Goal: Information Seeking & Learning: Learn about a topic

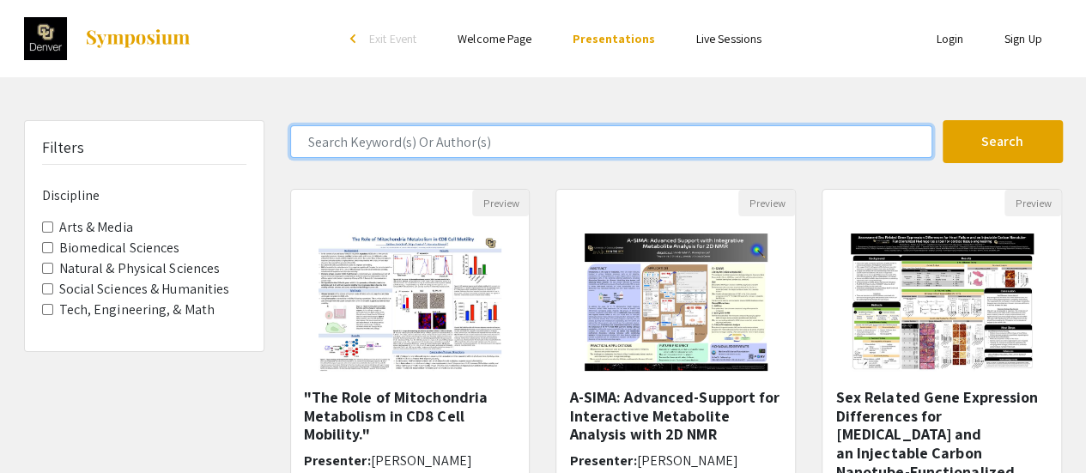
click at [400, 140] on input "Search Keyword(s) Or Author(s)" at bounding box center [611, 141] width 642 height 33
type input "[PERSON_NAME]"
click at [943, 120] on button "Search" at bounding box center [1003, 141] width 120 height 43
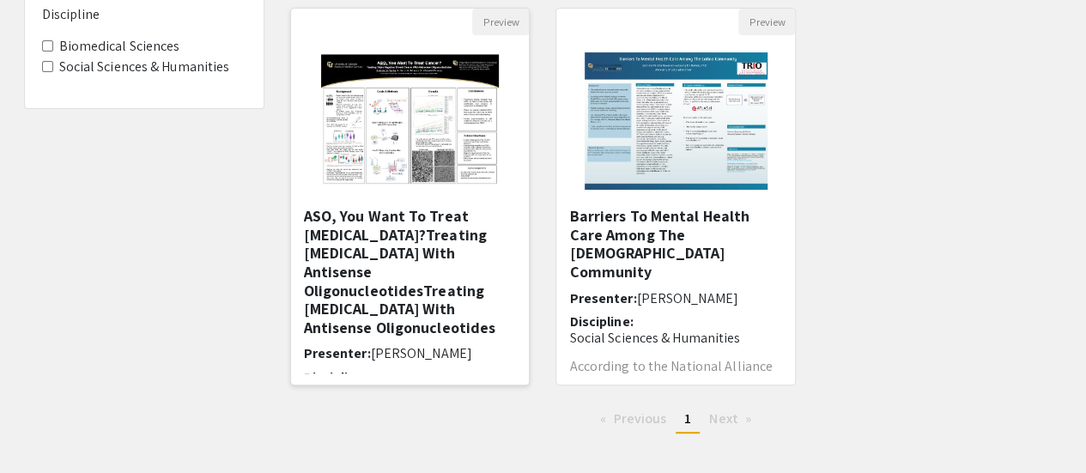
scroll to position [186, 0]
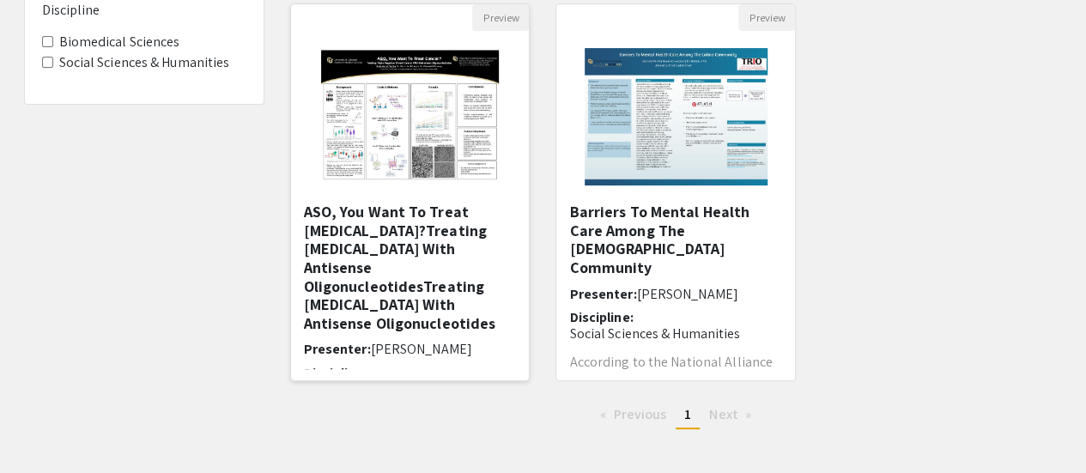
click at [403, 276] on h5 "ASO, You Want To Treat [MEDICAL_DATA]?Treating [MEDICAL_DATA] With Antisense Ol…" at bounding box center [410, 268] width 213 height 130
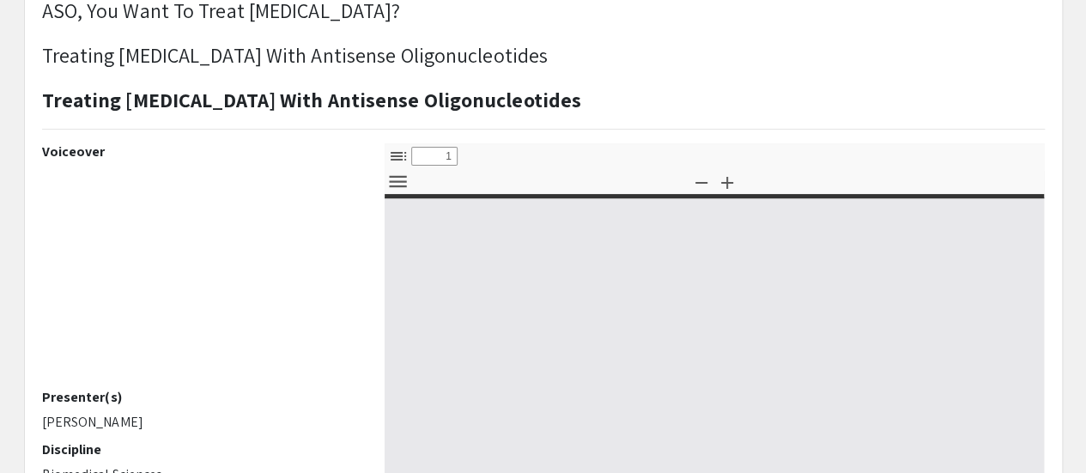
select select "custom"
type input "0"
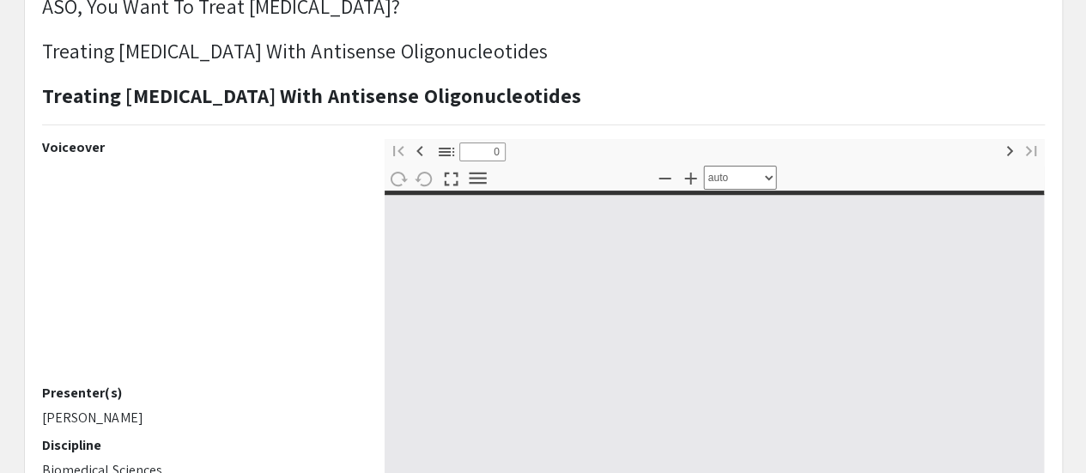
select select "custom"
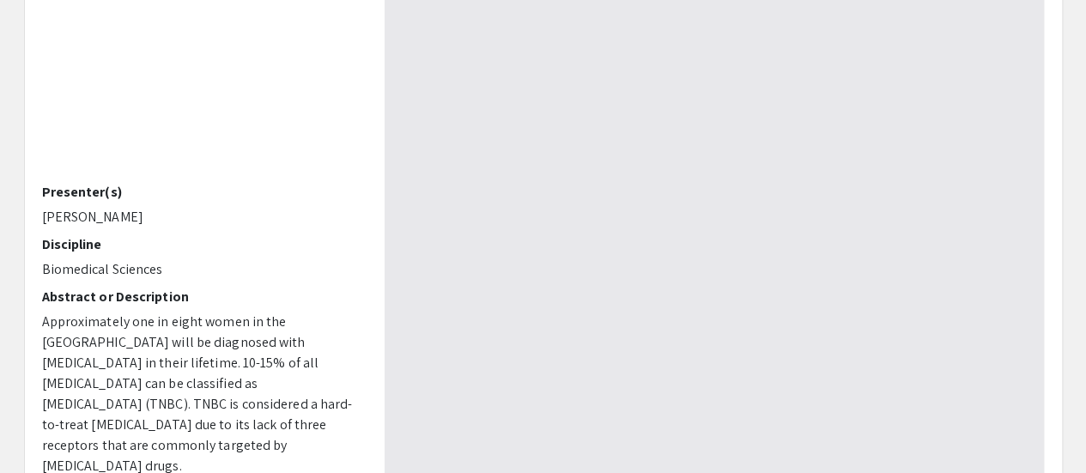
scroll to position [332, 0]
type input "1"
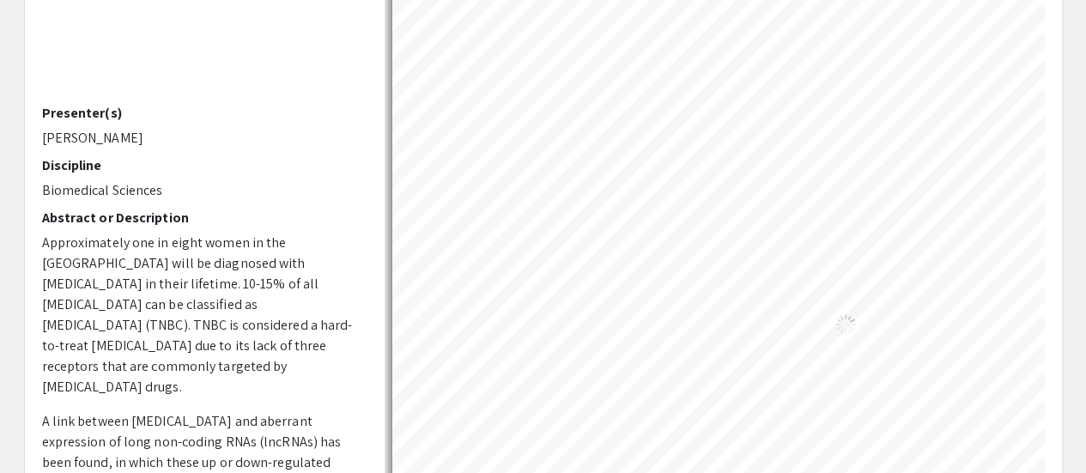
select select "auto"
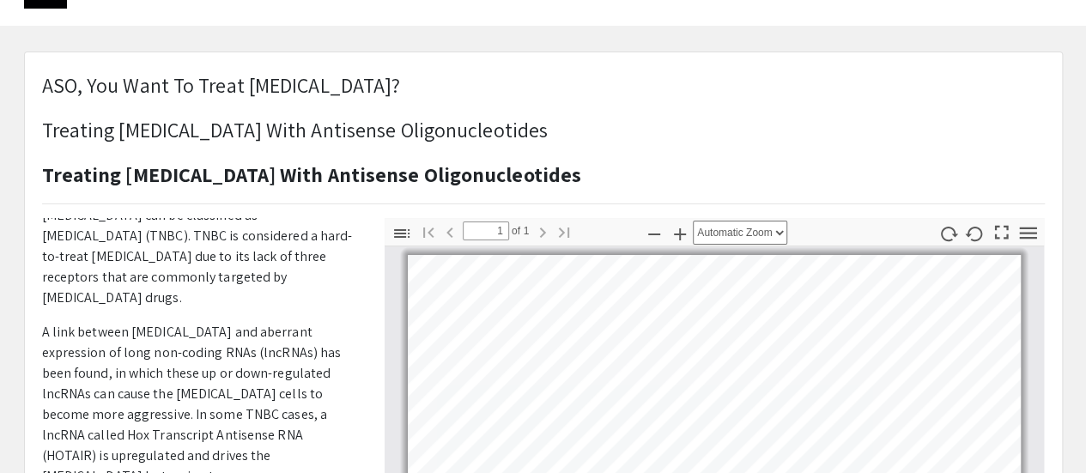
scroll to position [58, 0]
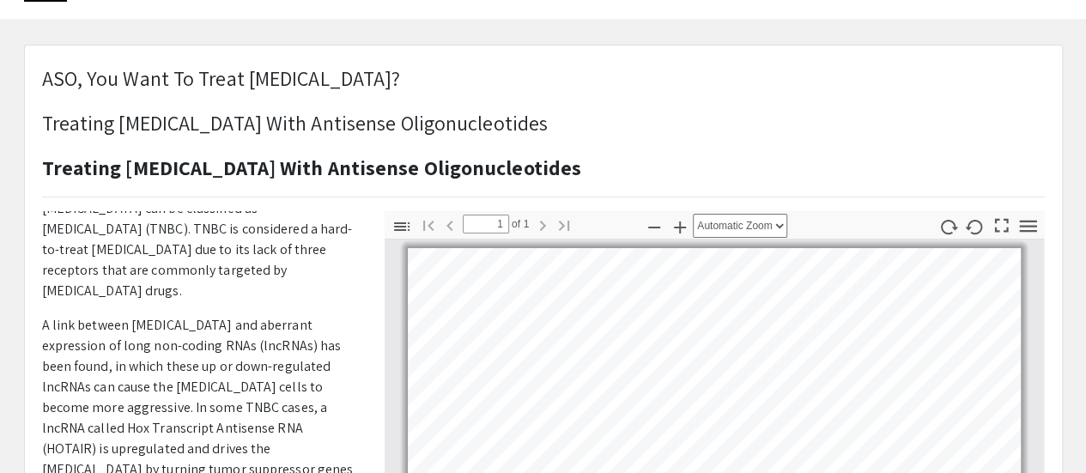
drag, startPoint x: 669, startPoint y: 125, endPoint x: 43, endPoint y: 76, distance: 628.0
click at [43, 76] on h1 "ASO, You Want To Treat [MEDICAL_DATA]? Treating [MEDICAL_DATA] With Antisense O…" at bounding box center [312, 123] width 540 height 120
copy h1 "ASO, You Want To Treat [MEDICAL_DATA]? Treating [MEDICAL_DATA] With Antisense O…"
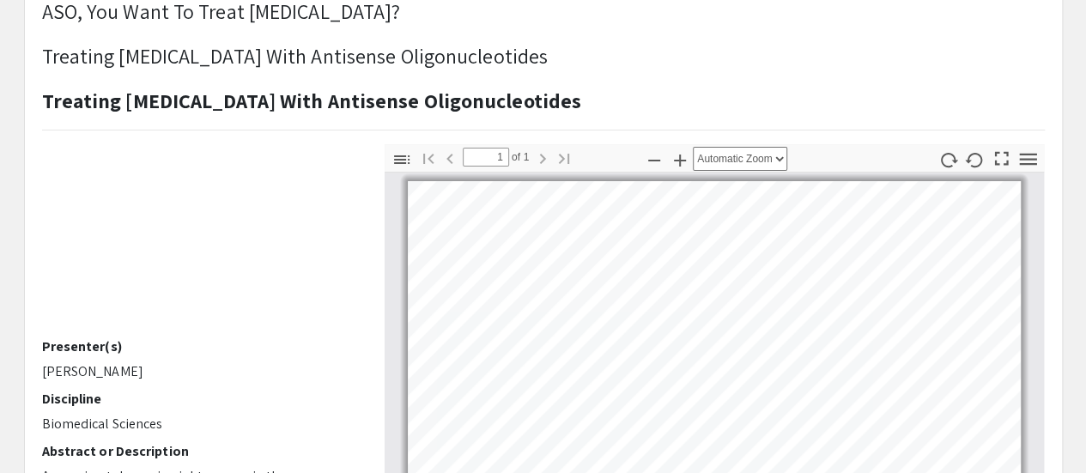
scroll to position [45, 0]
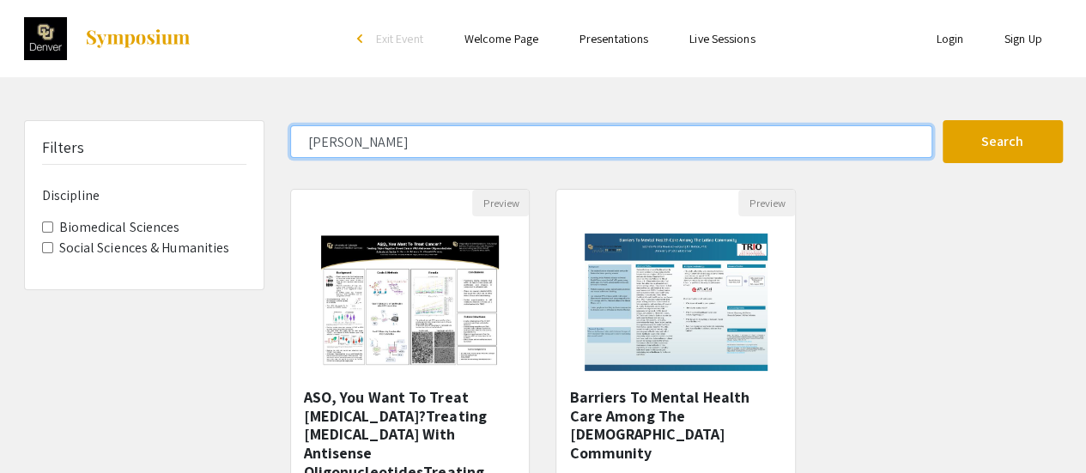
click at [438, 150] on input "[PERSON_NAME]" at bounding box center [611, 141] width 642 height 33
type input "G"
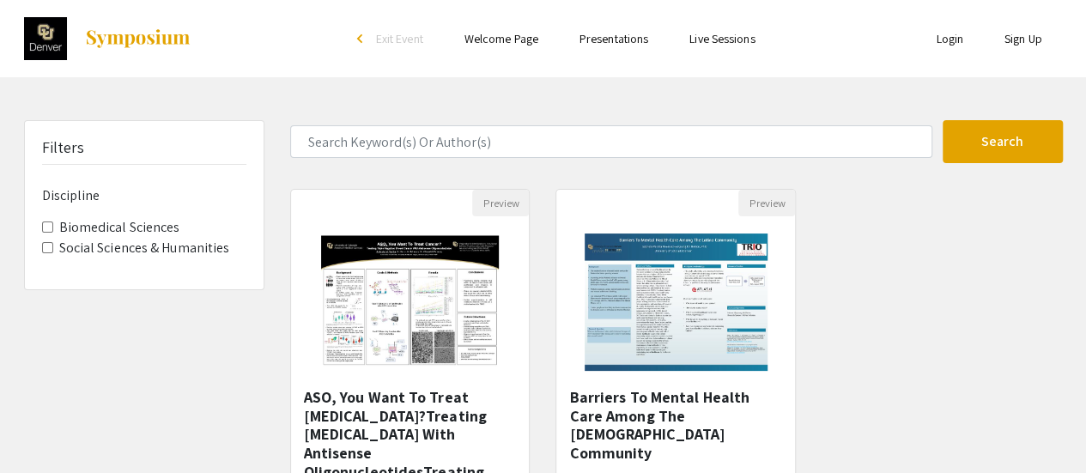
click at [185, 399] on div "Filters Discipline Biomedical Sciences Social Sciences & Humanities" at bounding box center [144, 374] width 266 height 508
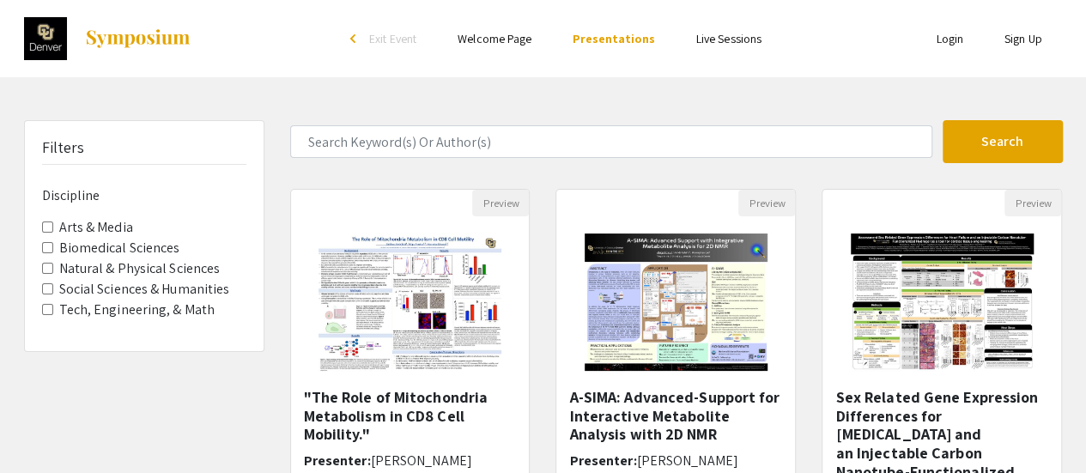
click at [115, 47] on img at bounding box center [137, 38] width 107 height 21
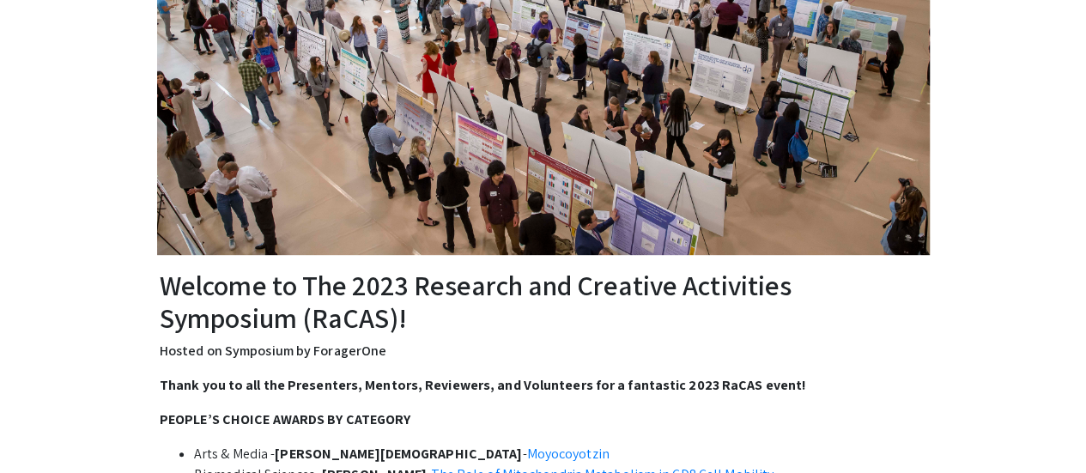
scroll to position [344, 0]
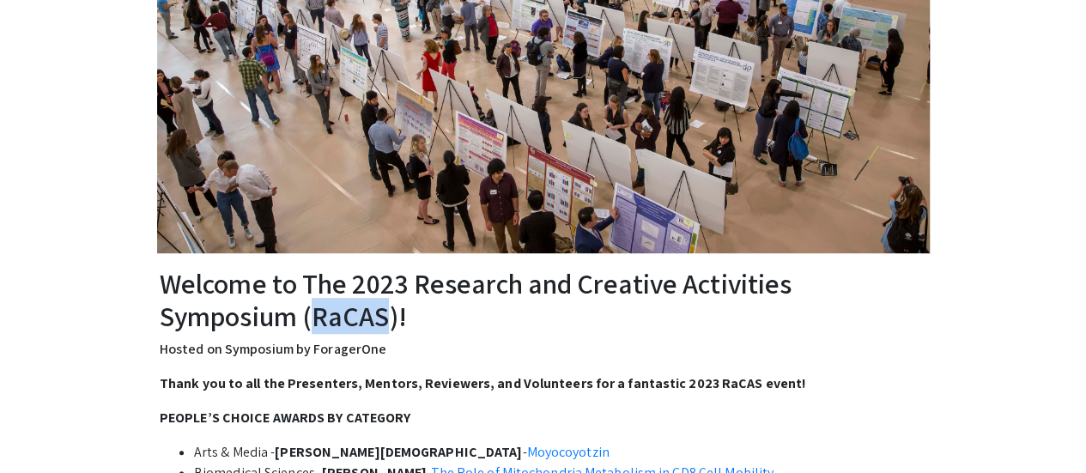
drag, startPoint x: 314, startPoint y: 323, endPoint x: 384, endPoint y: 319, distance: 69.7
click at [384, 319] on h2 "Welcome to The 2023 Research and Creative Activities Symposium (RaCAS)!" at bounding box center [543, 300] width 767 height 66
copy h2 "RaCAS"
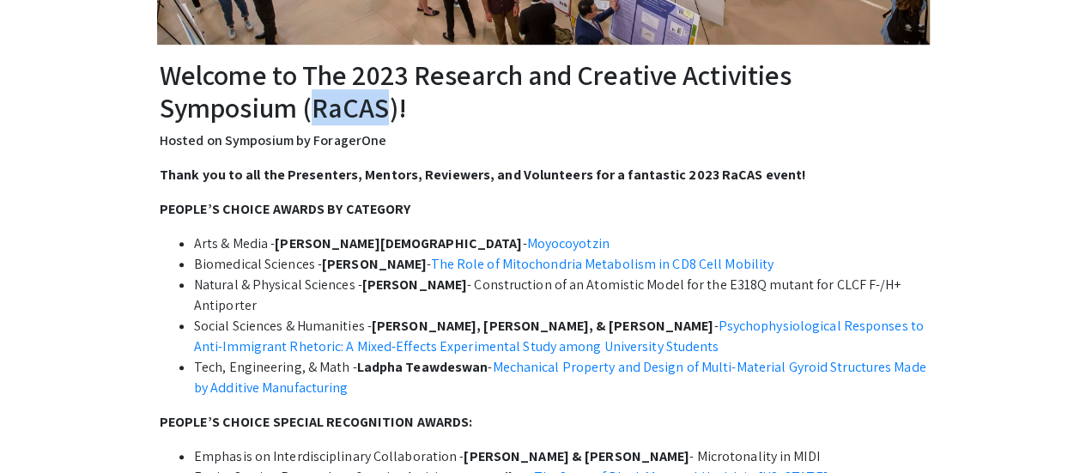
scroll to position [565, 0]
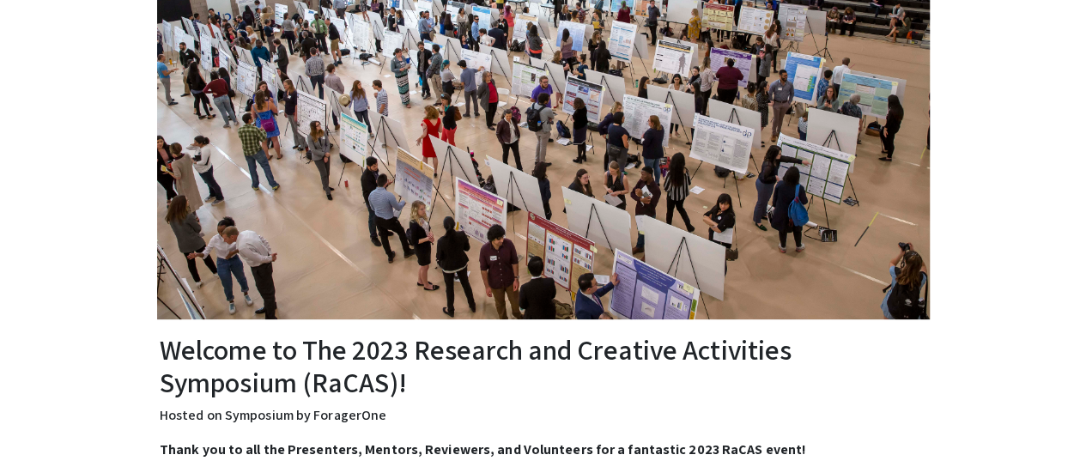
scroll to position [0, 0]
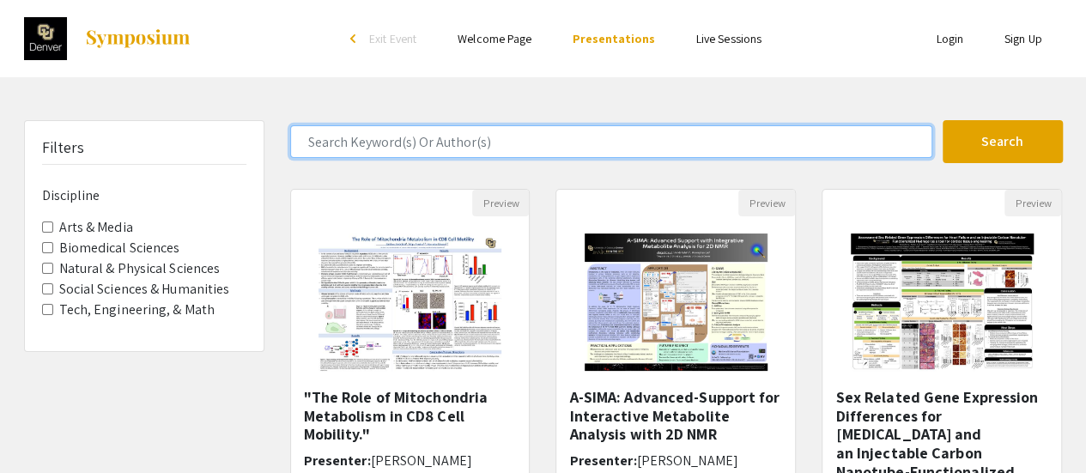
click at [411, 143] on input "Search Keyword(s) Or Author(s)" at bounding box center [611, 141] width 642 height 33
type input "Jordan"
click at [943, 120] on button "Search" at bounding box center [1003, 141] width 120 height 43
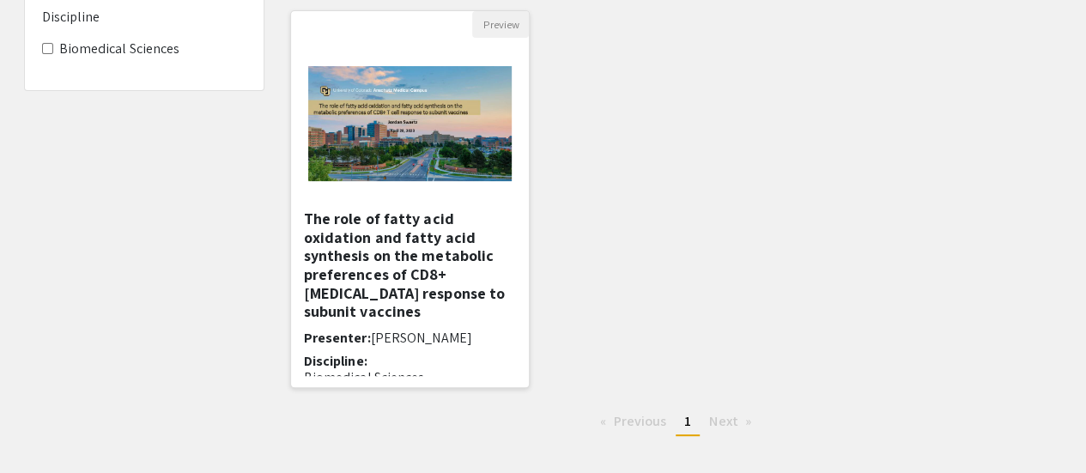
scroll to position [184, 0]
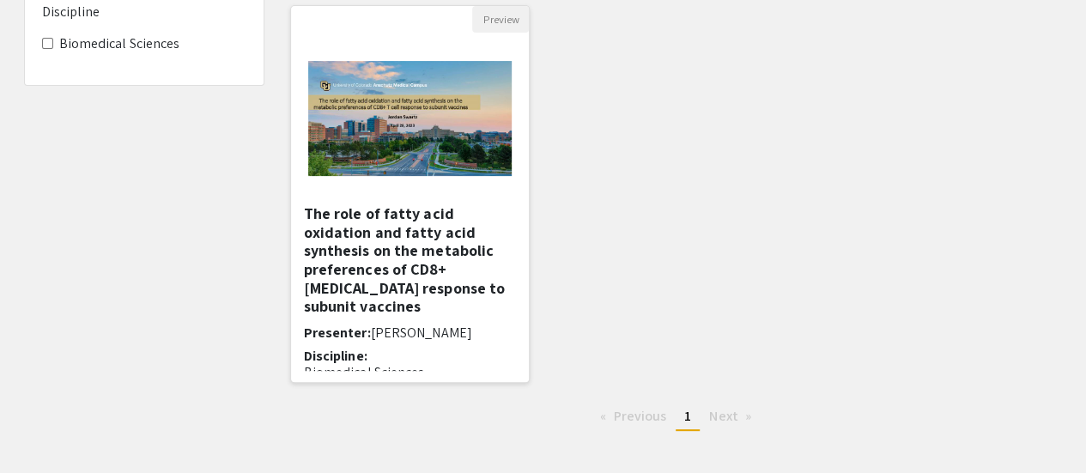
click at [374, 272] on h5 "The role of fatty acid oxidation and fatty acid synthesis on the metabolic pref…" at bounding box center [410, 260] width 213 height 112
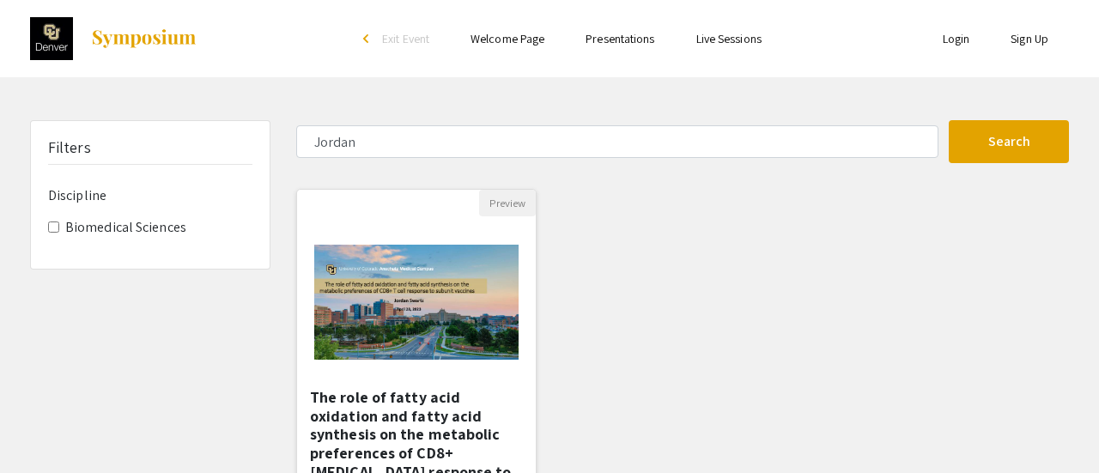
select select "custom"
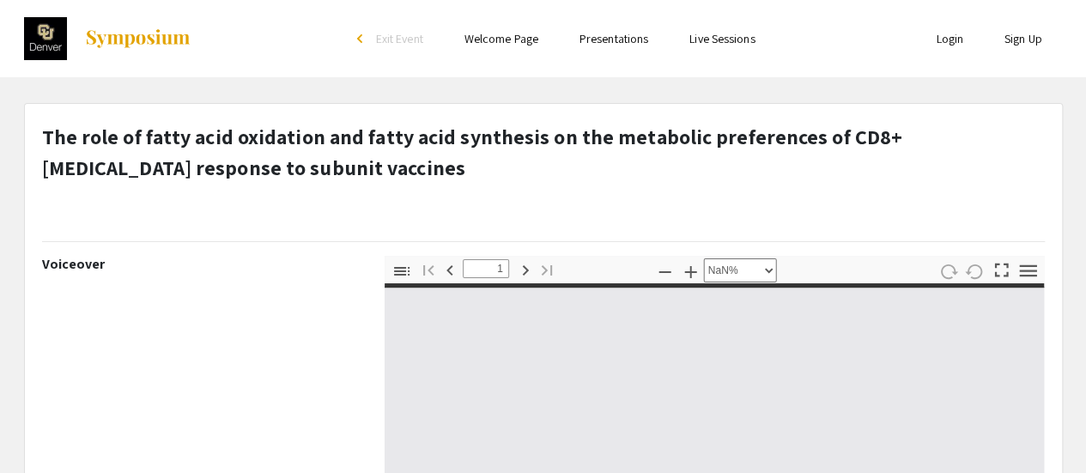
type input "0"
select select "auto"
type input "1"
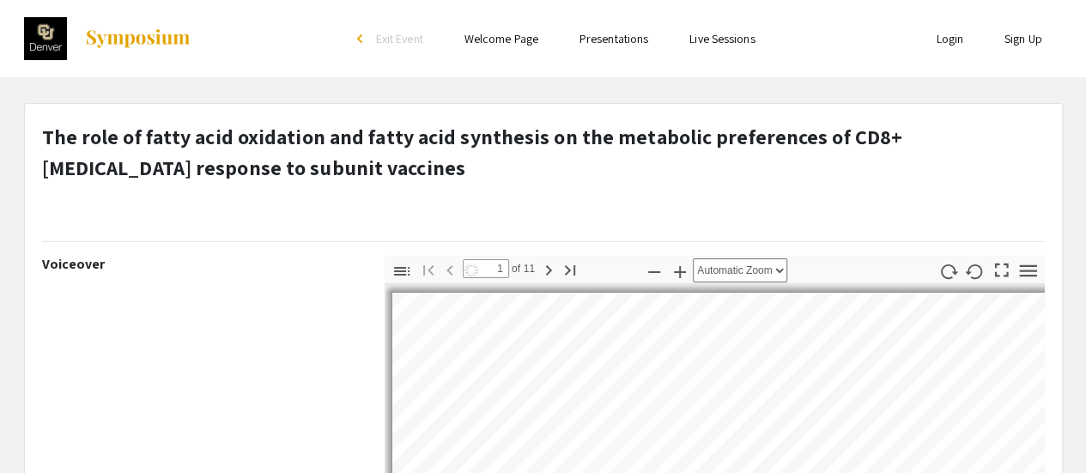
select select "auto"
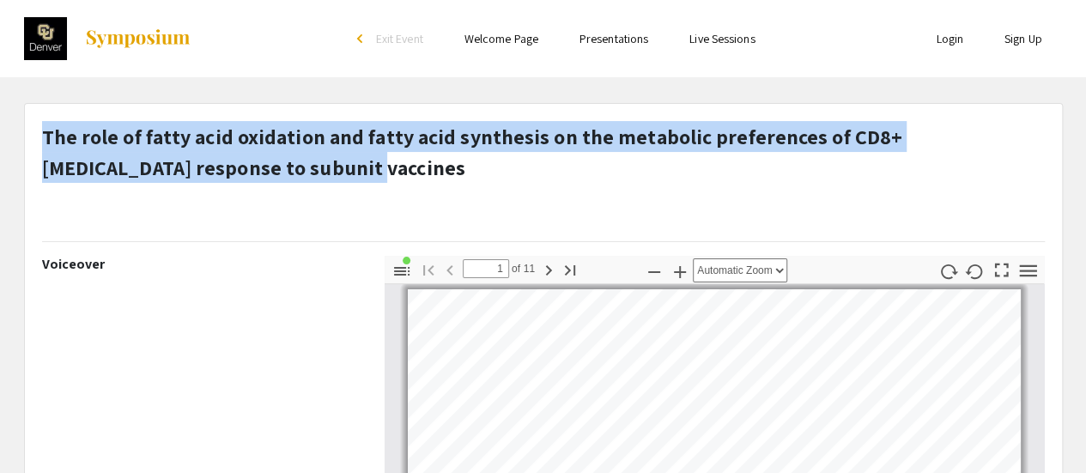
drag, startPoint x: 200, startPoint y: 175, endPoint x: 45, endPoint y: 138, distance: 159.8
click at [45, 138] on p "The role of fatty acid oxidation and fatty acid synthesis on the metabolic pref…" at bounding box center [543, 152] width 1003 height 62
copy strong "The role of fatty acid oxidation and fatty acid synthesis on the metabolic pref…"
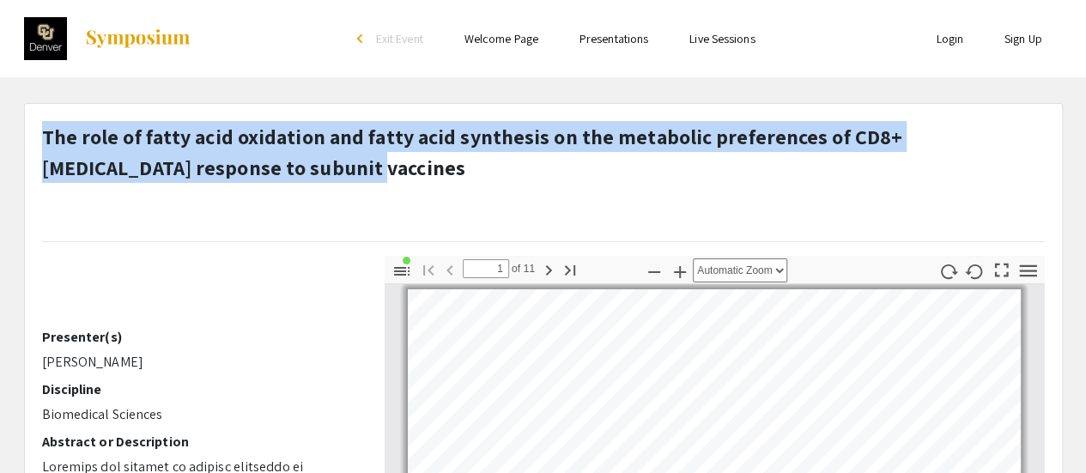
scroll to position [0, 0]
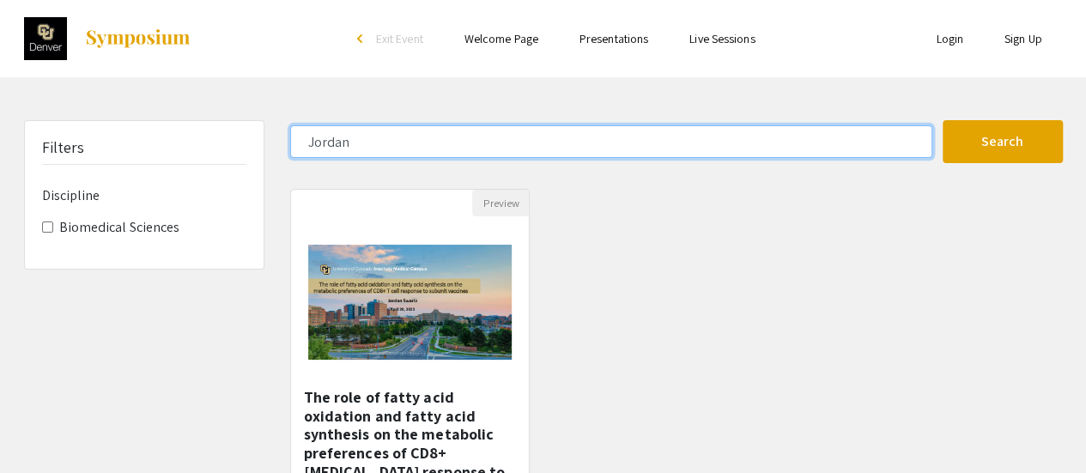
click at [380, 140] on input "Jordan" at bounding box center [611, 141] width 642 height 33
type input "J"
click at [943, 120] on button "Search" at bounding box center [1003, 141] width 120 height 43
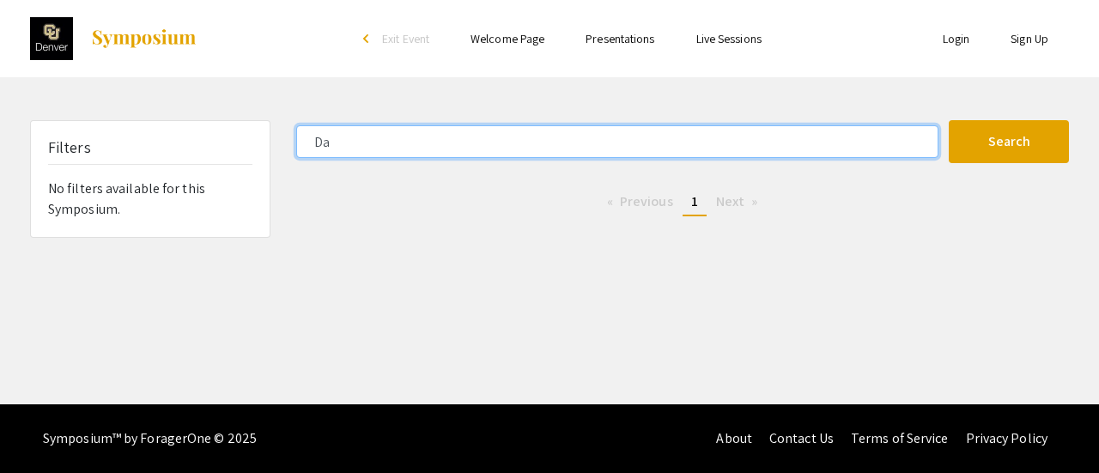
type input "D"
type input "[PERSON_NAME]"
click at [949, 120] on button "Search" at bounding box center [1009, 141] width 120 height 43
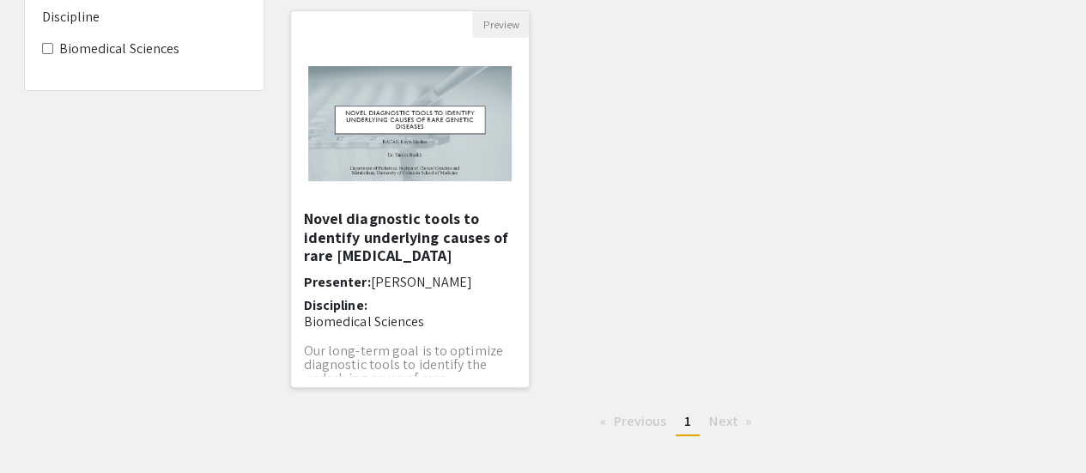
scroll to position [187, 0]
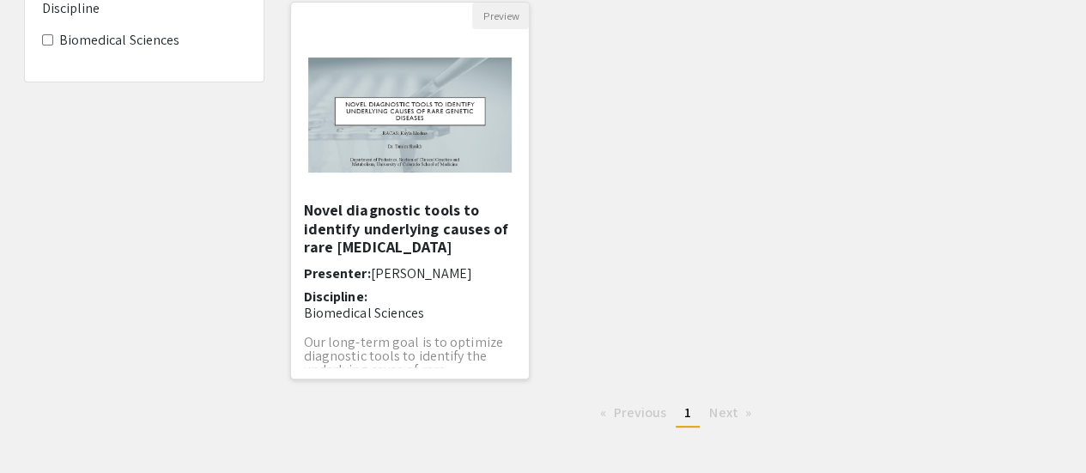
click at [335, 196] on div "Open Presentation <h1>Novel diagnostic tools to identify underlying causes of r…" at bounding box center [410, 115] width 239 height 172
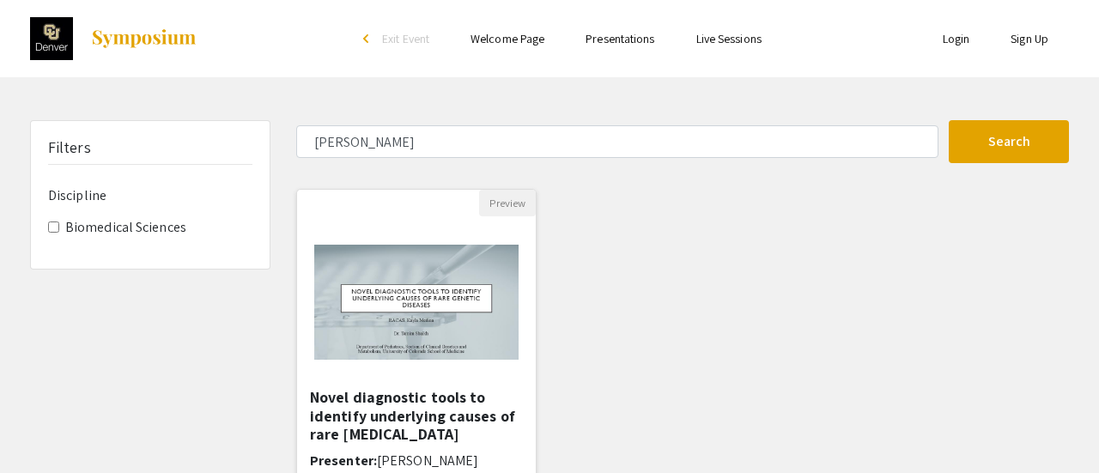
select select "custom"
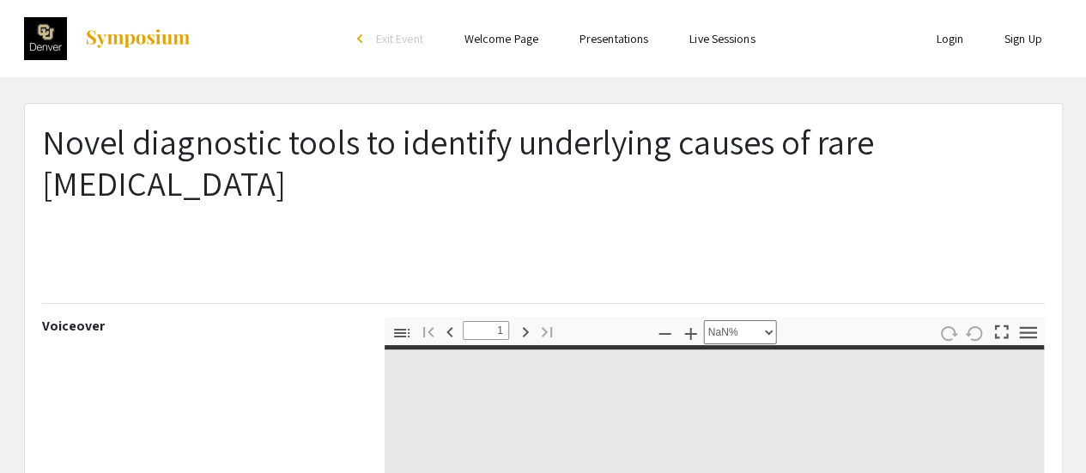
type input "0"
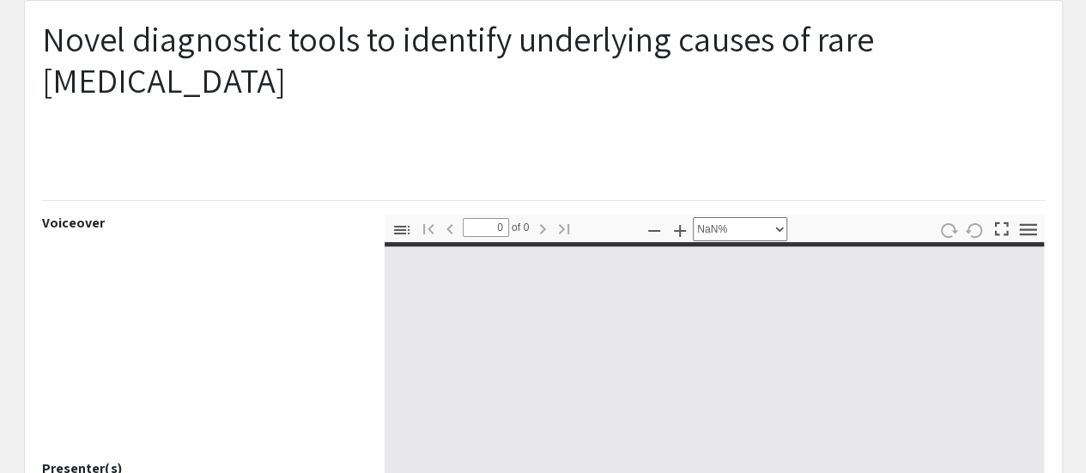
scroll to position [106, 0]
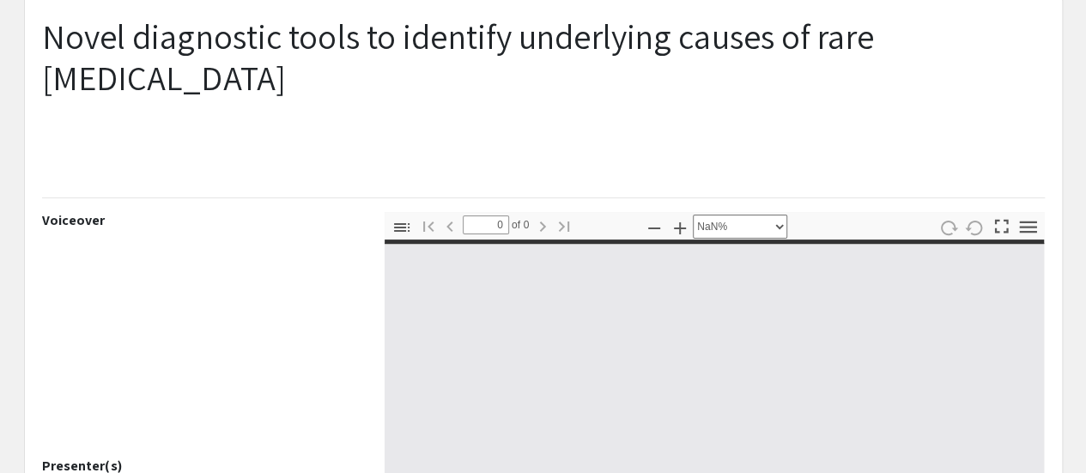
select select "auto"
type input "1"
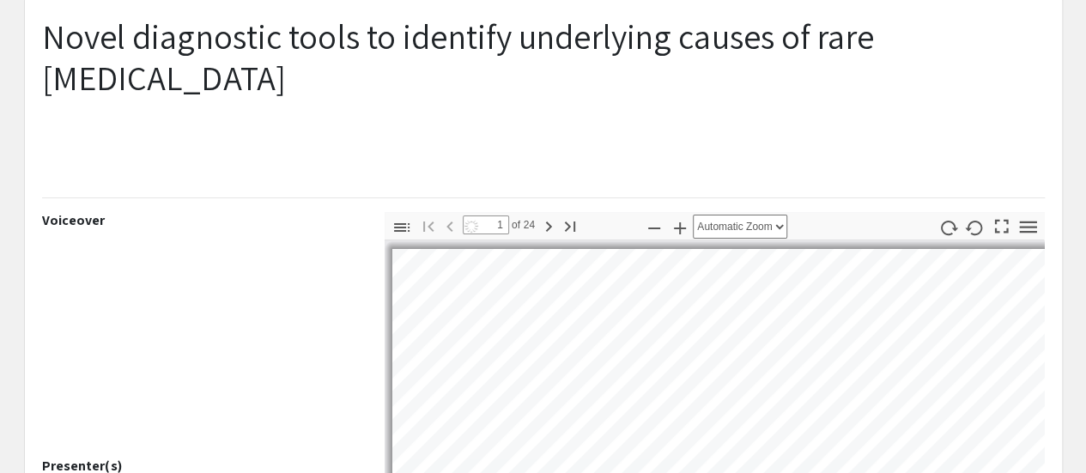
select select "auto"
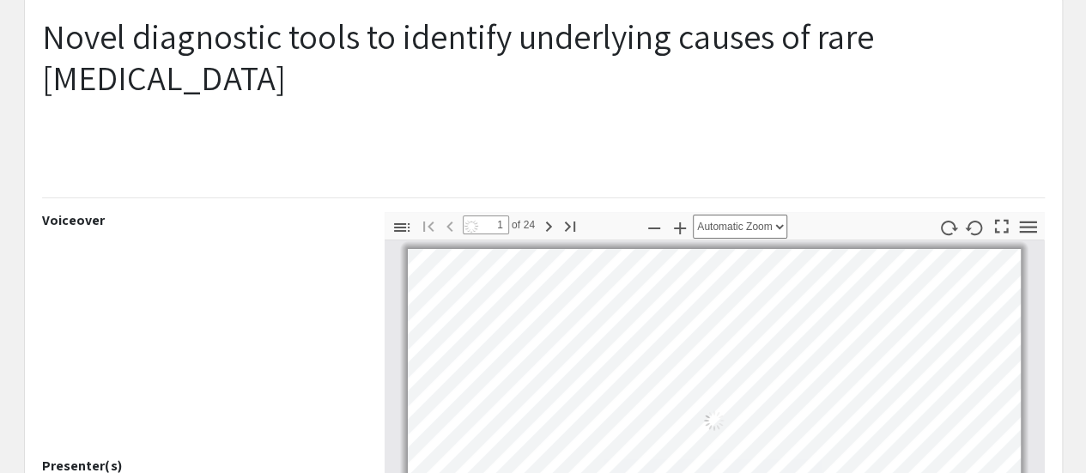
scroll to position [3, 0]
drag, startPoint x: 187, startPoint y: 87, endPoint x: 50, endPoint y: 49, distance: 142.5
click at [50, 49] on h1 "Novel diagnostic tools to identify underlying causes of rare [MEDICAL_DATA]" at bounding box center [543, 56] width 1003 height 82
copy h1 "Novel diagnostic tools to identify underlying causes of rare [MEDICAL_DATA]"
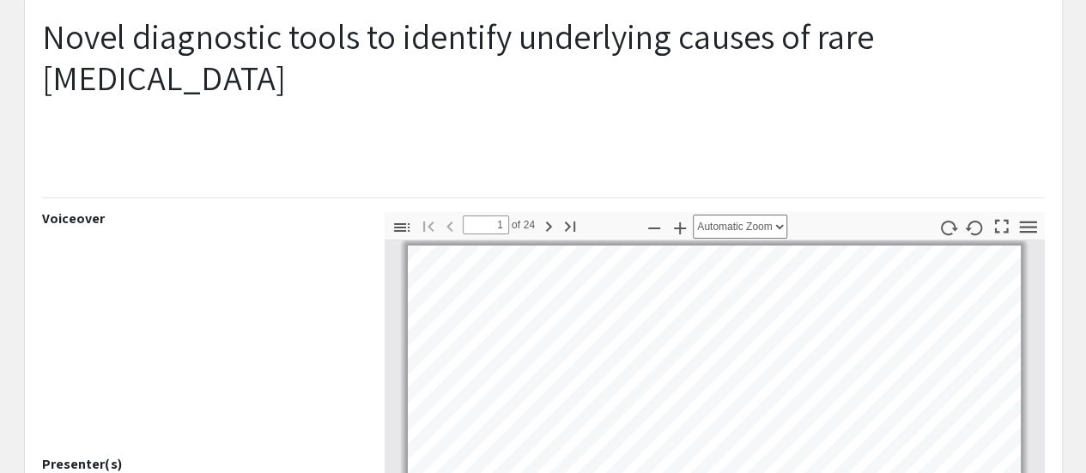
scroll to position [0, 0]
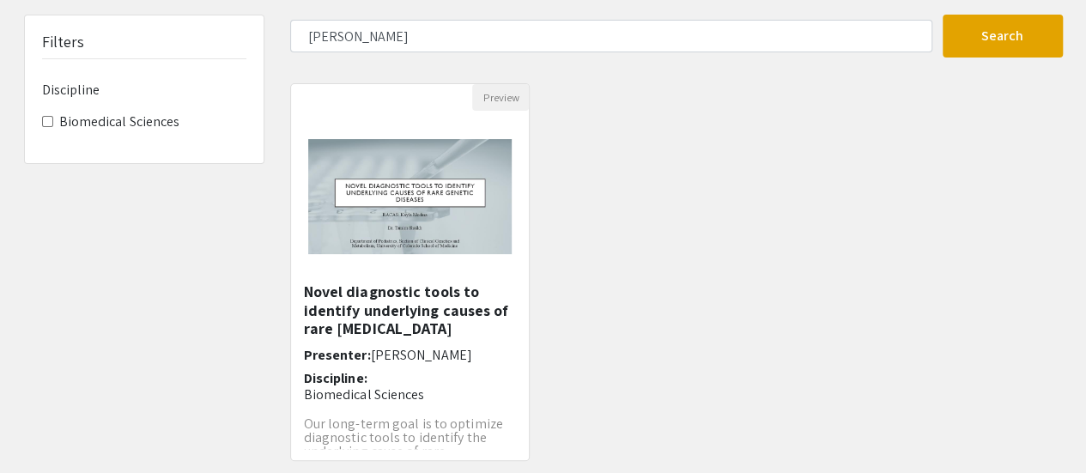
scroll to position [187, 0]
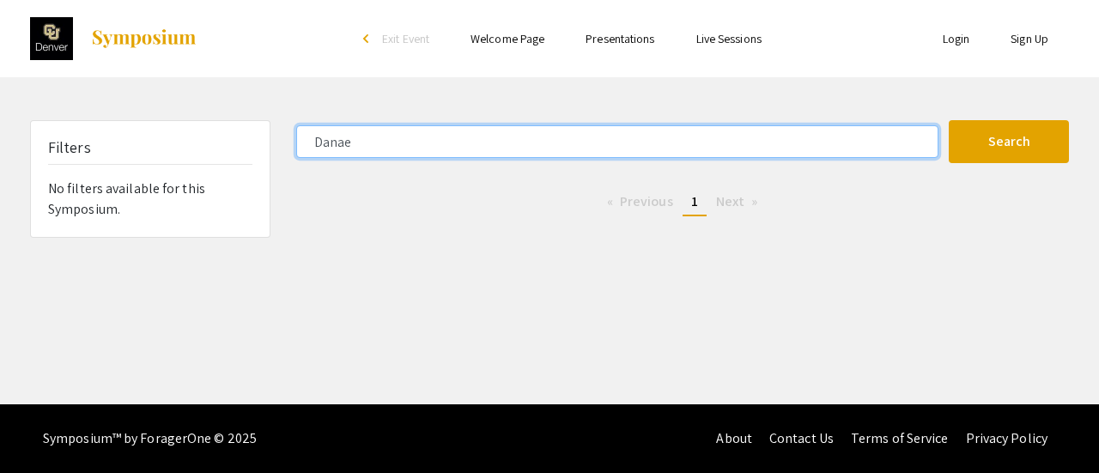
click at [386, 147] on input "Danae" at bounding box center [617, 141] width 642 height 33
type input "D"
type input "[PERSON_NAME]"
click at [949, 120] on button "Search" at bounding box center [1009, 141] width 120 height 43
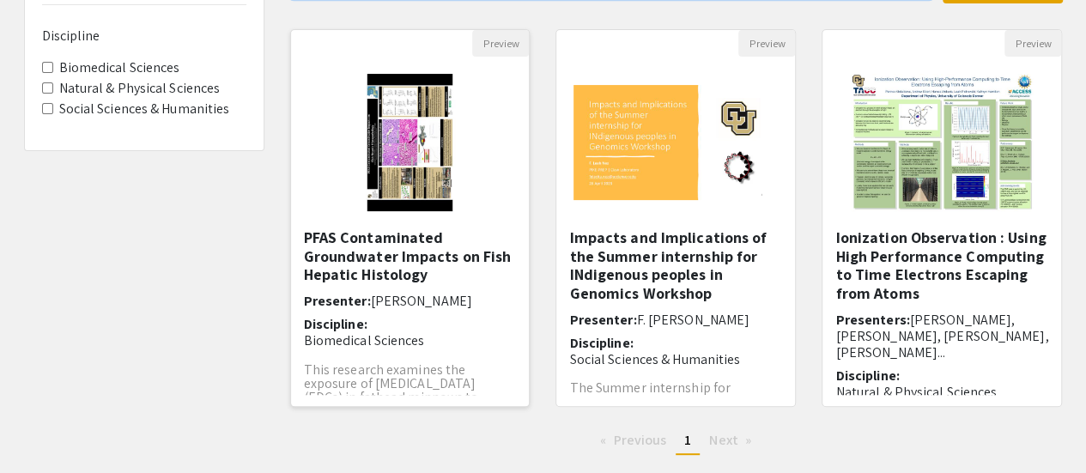
scroll to position [172, 0]
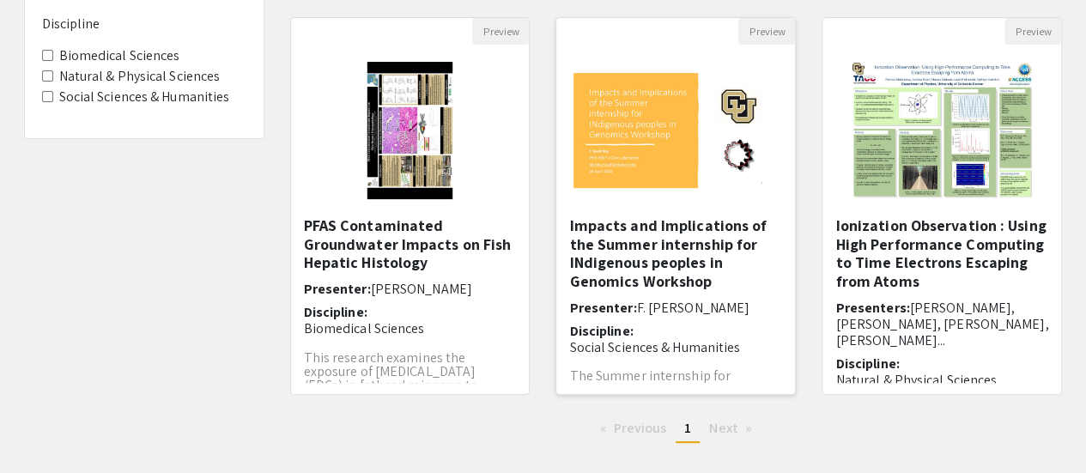
click at [611, 253] on h5 "Impacts and Implications of the Summer internship for INdigenous peoples in Gen…" at bounding box center [675, 253] width 213 height 74
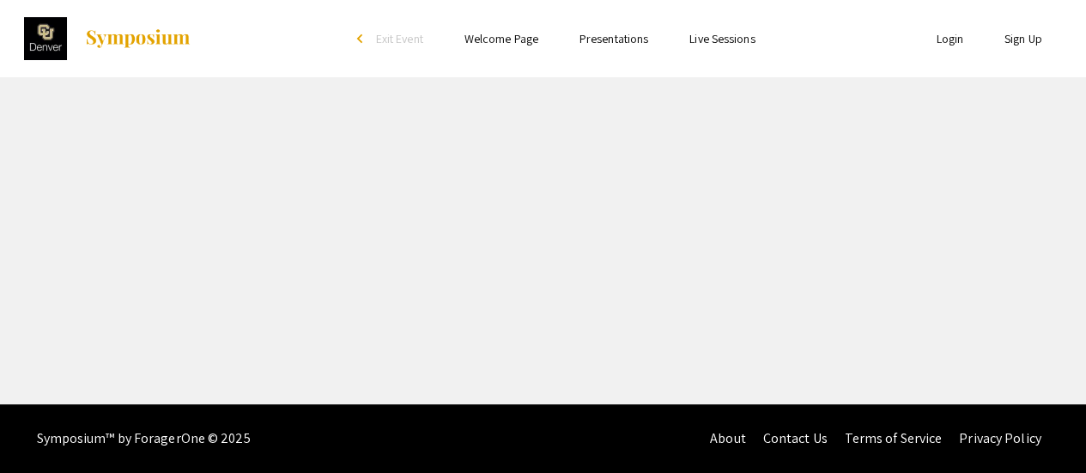
select select "custom"
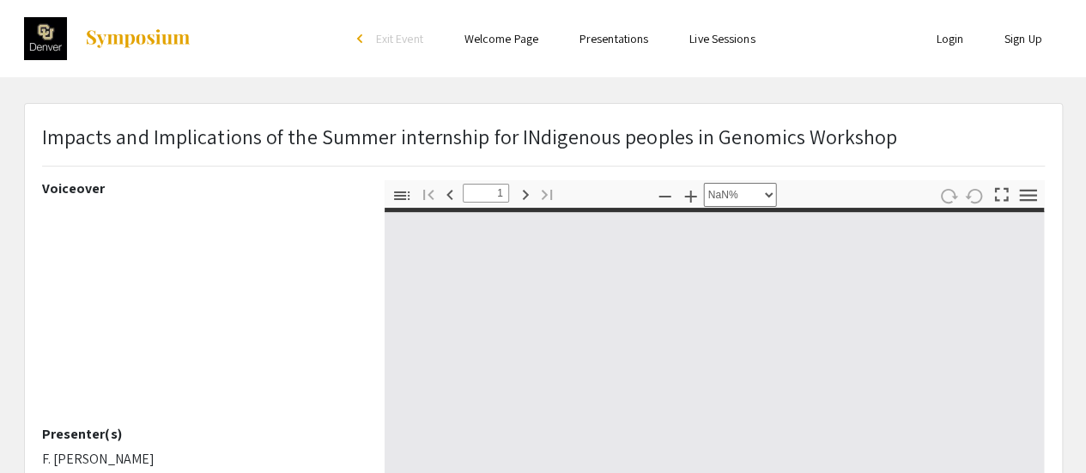
type input "0"
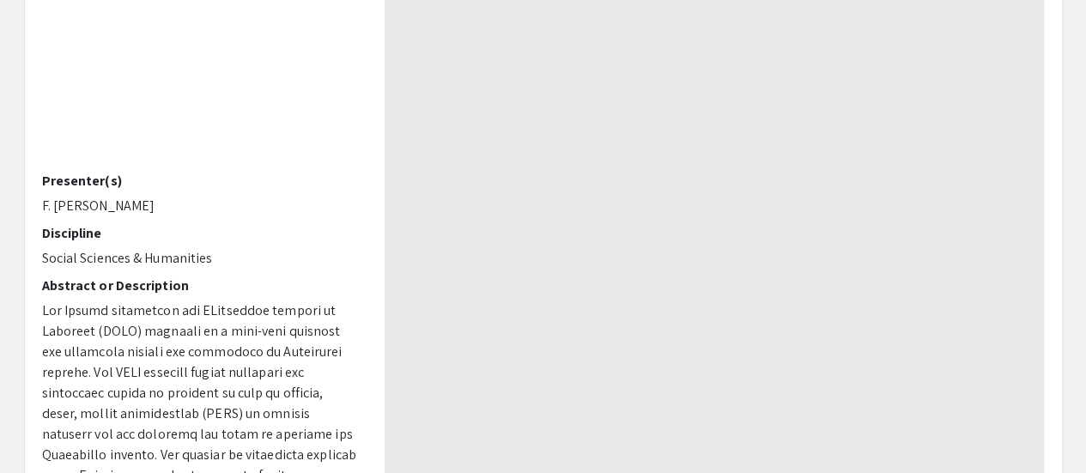
scroll to position [254, 0]
select select "auto"
type input "1"
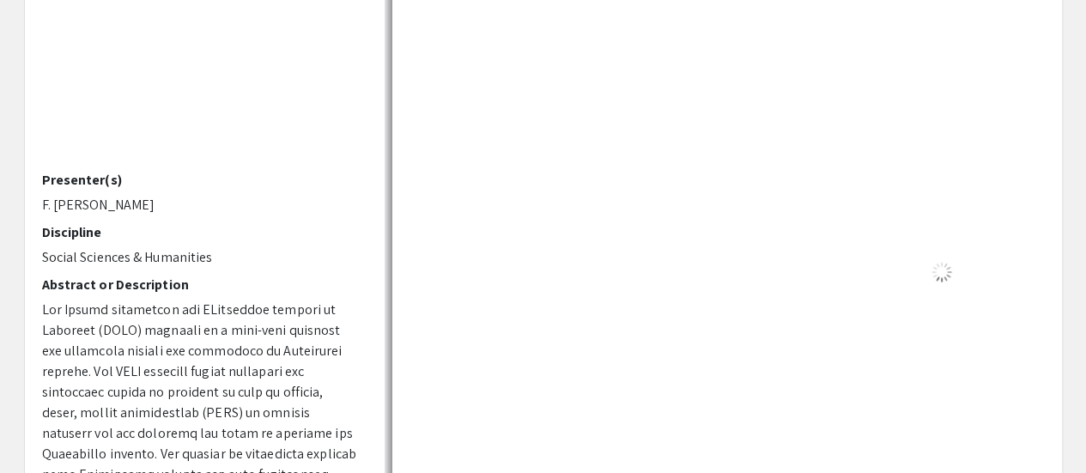
select select "auto"
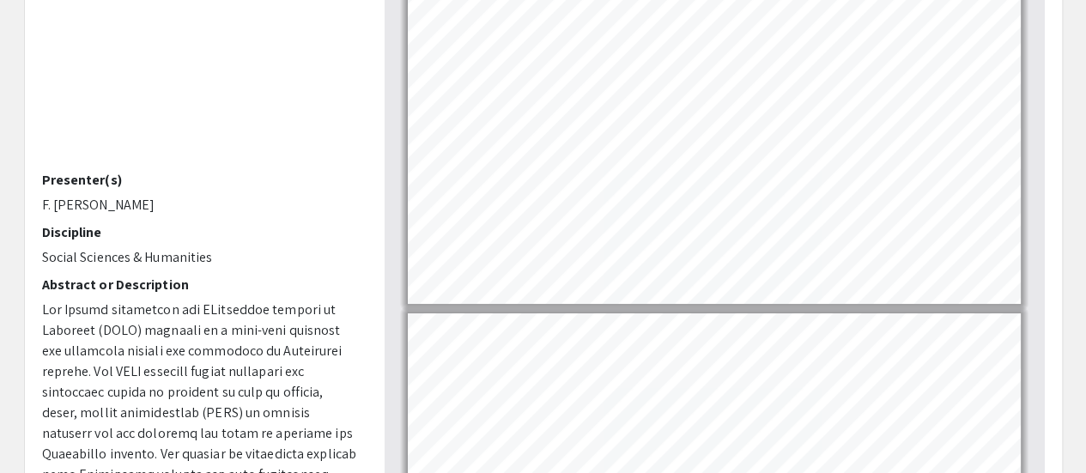
scroll to position [0, 0]
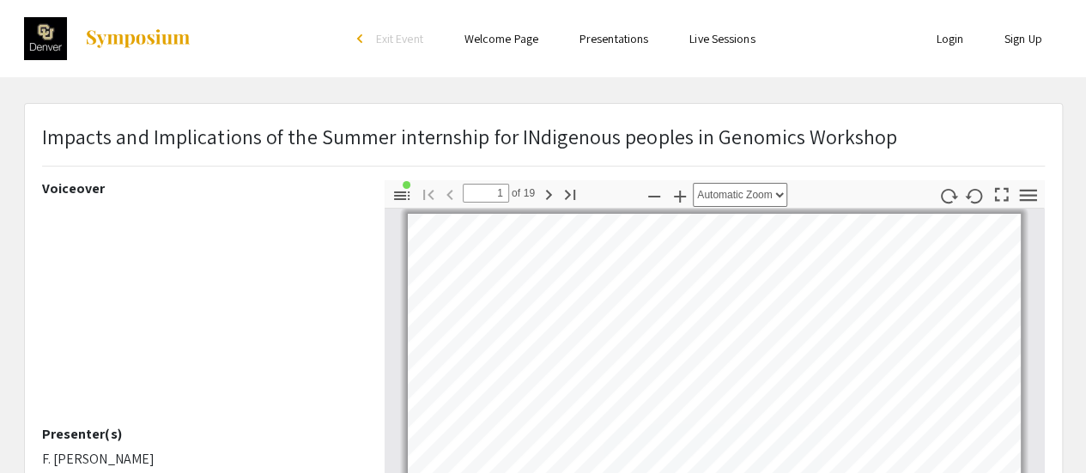
drag, startPoint x: 903, startPoint y: 133, endPoint x: 40, endPoint y: 140, distance: 864.0
click at [40, 140] on div "Impacts and Implications of the Summer internship for INdigenous peoples in Gen…" at bounding box center [543, 150] width 1029 height 59
click at [69, 135] on p "Impacts and Implications of the Summer internship for INdigenous peoples in Gen…" at bounding box center [469, 136] width 855 height 31
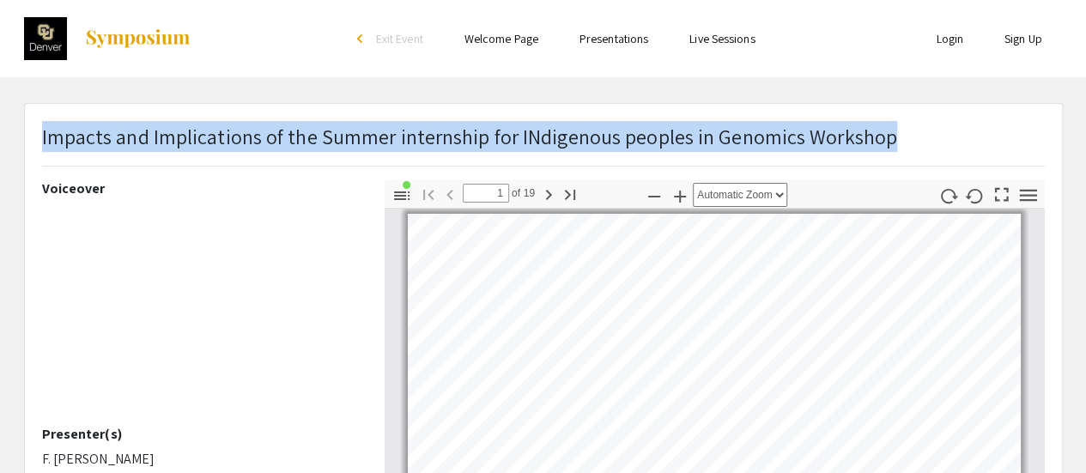
click at [69, 135] on p "Impacts and Implications of the Summer internship for INdigenous peoples in Gen…" at bounding box center [469, 136] width 855 height 31
copy p "Impacts and Implications of the Summer internship for INdigenous peoples in Gen…"
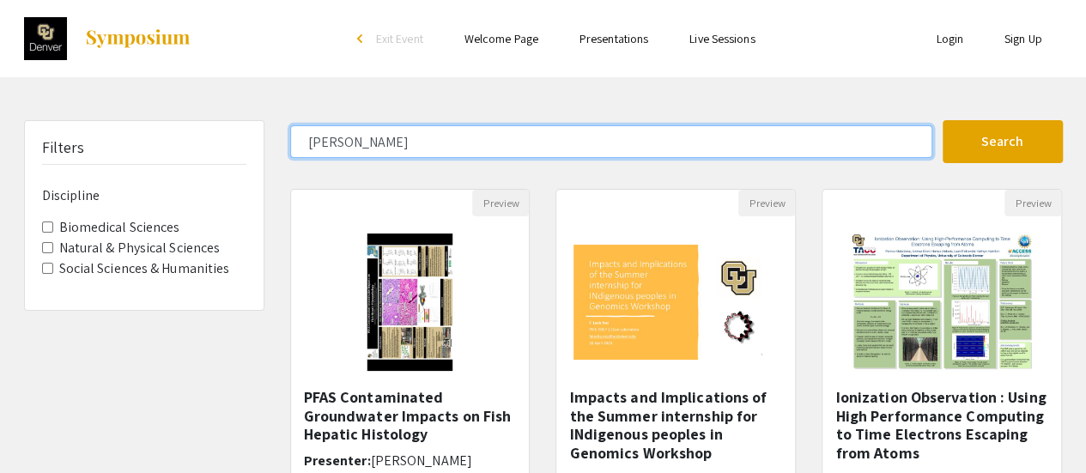
click at [409, 146] on input "[PERSON_NAME]" at bounding box center [611, 141] width 642 height 33
type input "L"
type input "P"
paste input "Po'okela Ng ([DATE]-[DATE])"
click at [943, 120] on button "Search" at bounding box center [1003, 141] width 120 height 43
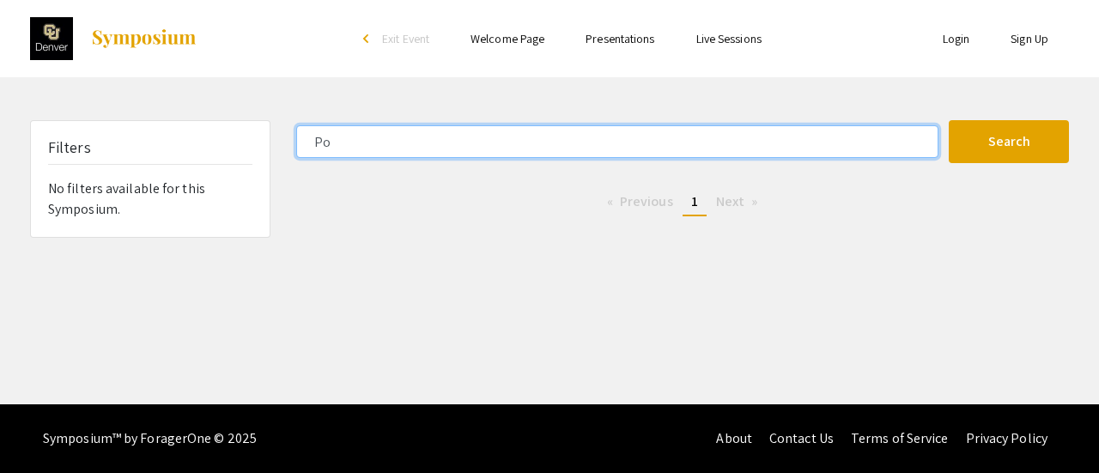
type input "P"
type input "[PERSON_NAME]"
click at [949, 120] on button "Search" at bounding box center [1009, 141] width 120 height 43
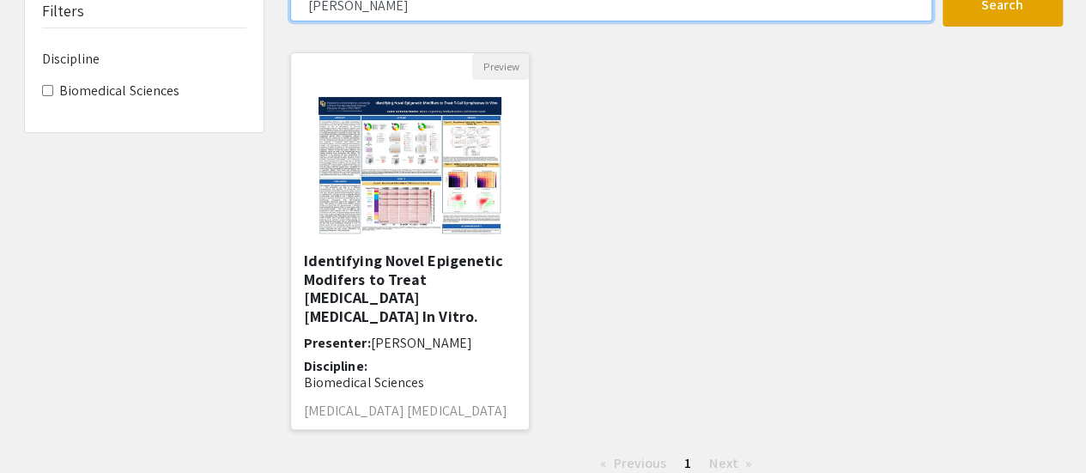
scroll to position [139, 0]
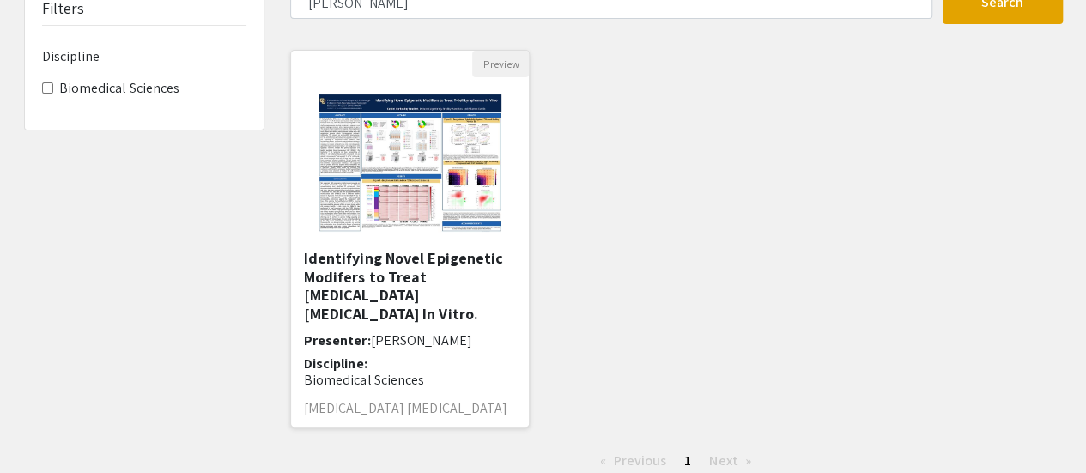
click at [359, 276] on h5 "Identifying Novel Epigenetic Modifers to Treat [MEDICAL_DATA] [MEDICAL_DATA] In…" at bounding box center [410, 286] width 213 height 74
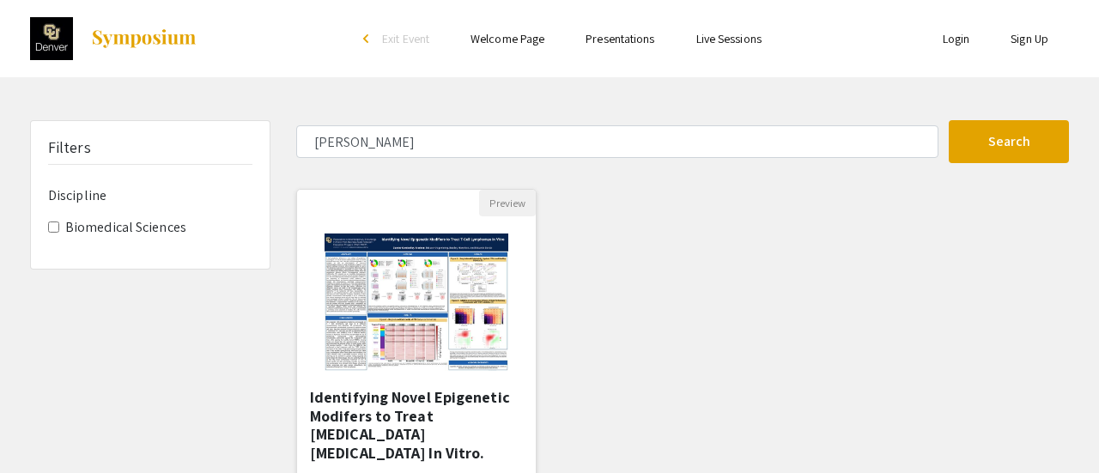
select select "custom"
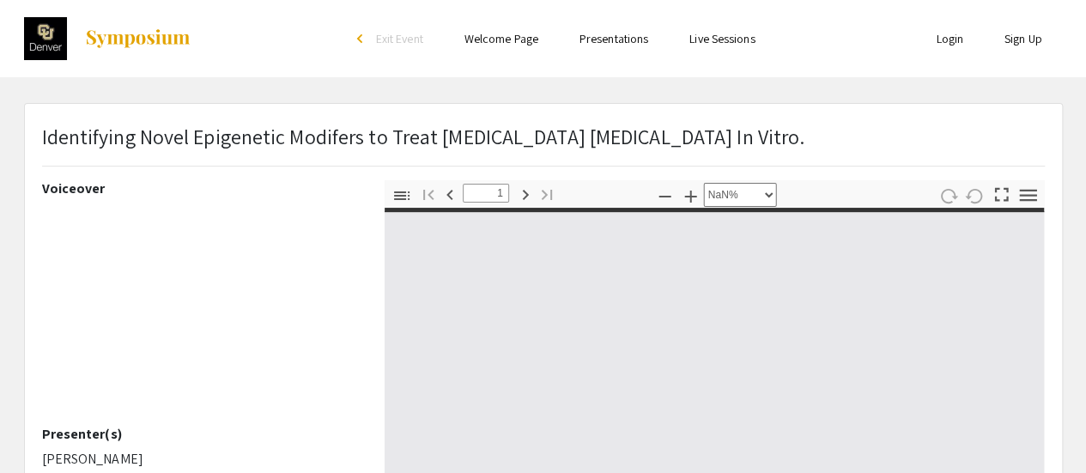
type input "0"
select select "custom"
type input "1"
select select "auto"
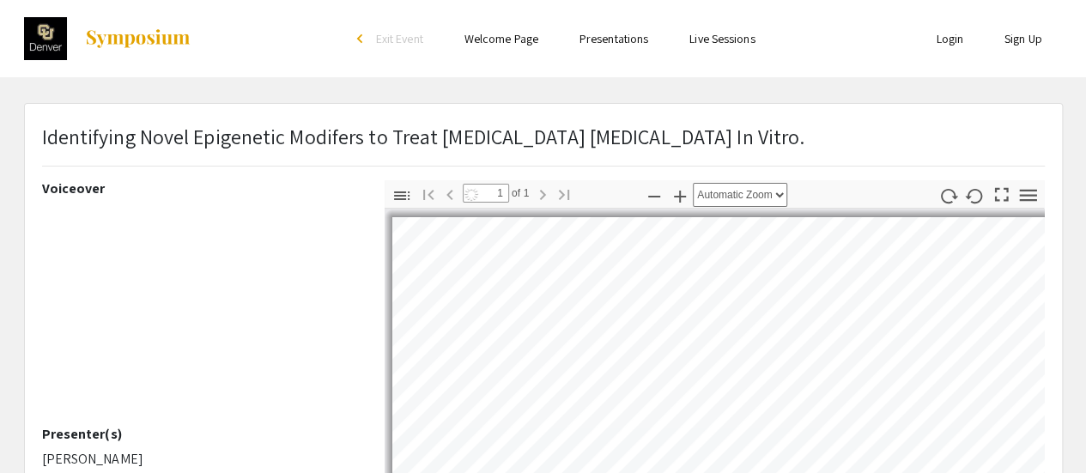
click at [416, 144] on p "Identifying Novel Epigenetic Modifers to Treat [MEDICAL_DATA] [MEDICAL_DATA] In…" at bounding box center [424, 136] width 764 height 31
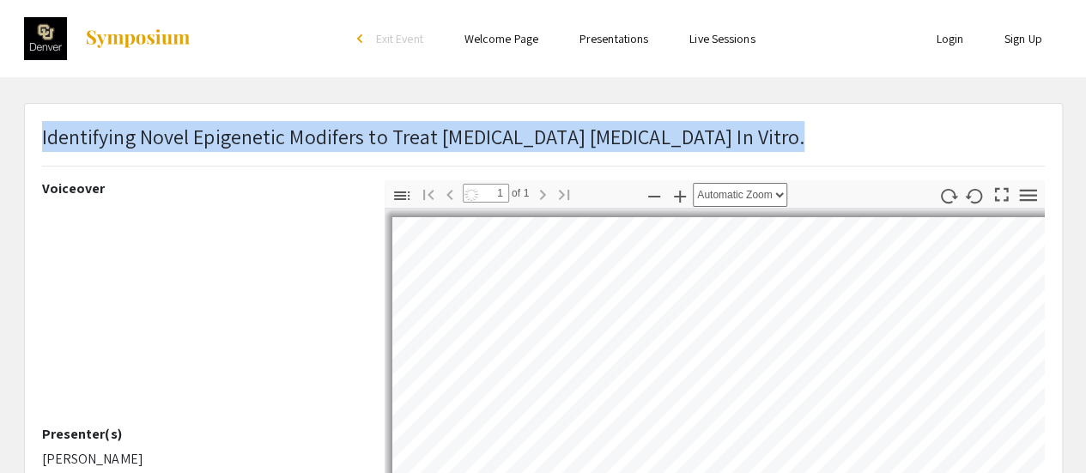
copy p "Identifying Novel Epigenetic Modifers to Treat [MEDICAL_DATA] [MEDICAL_DATA] In…"
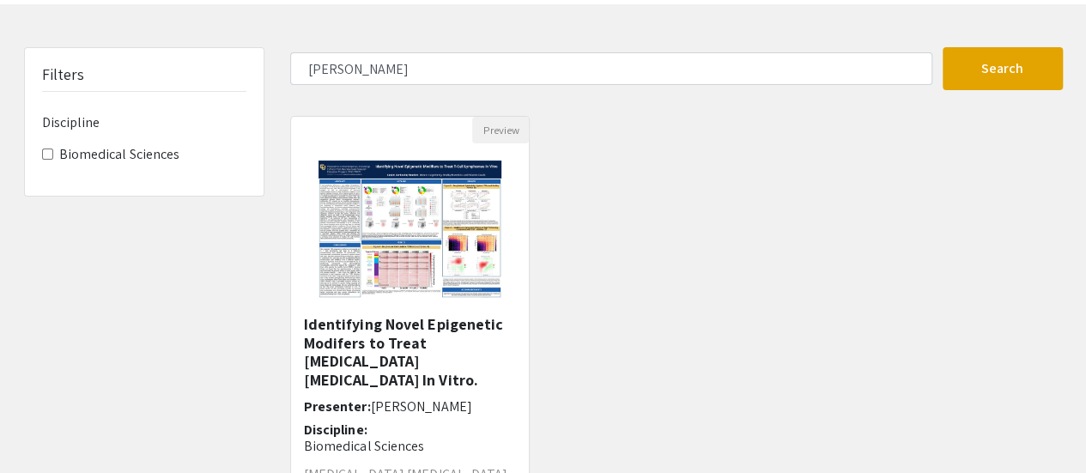
scroll to position [69, 0]
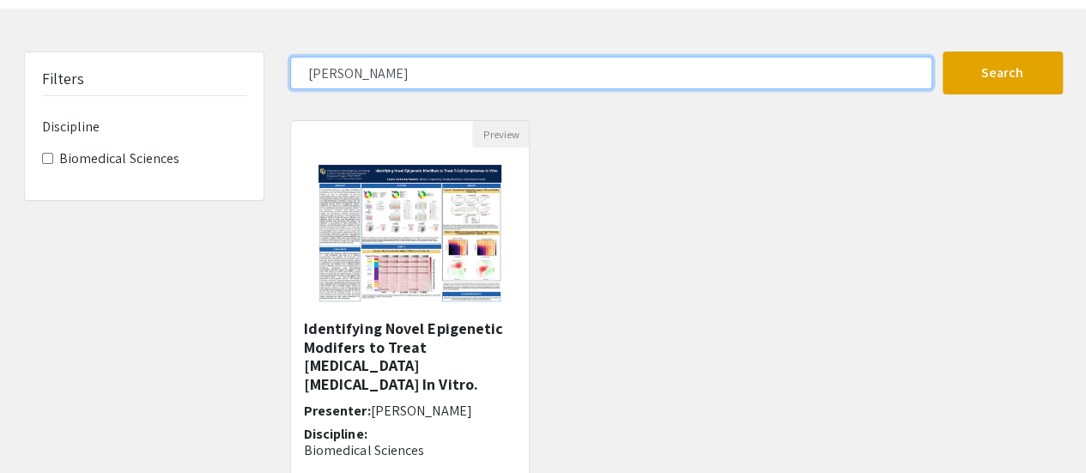
click at [332, 73] on input "[PERSON_NAME]" at bounding box center [611, 73] width 642 height 33
type input "[PERSON_NAME]"
click at [943, 52] on button "Search" at bounding box center [1003, 73] width 120 height 43
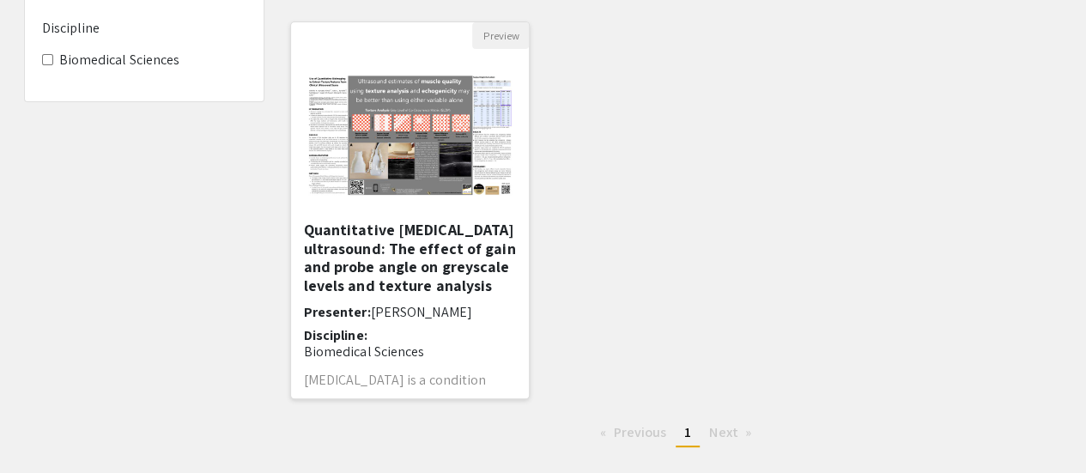
scroll to position [168, 0]
drag, startPoint x: 362, startPoint y: 250, endPoint x: 374, endPoint y: 210, distance: 41.3
click at [374, 210] on div "Preview Quantitative [MEDICAL_DATA] ultrasound: The effect of gain and probe an…" at bounding box center [410, 210] width 240 height 378
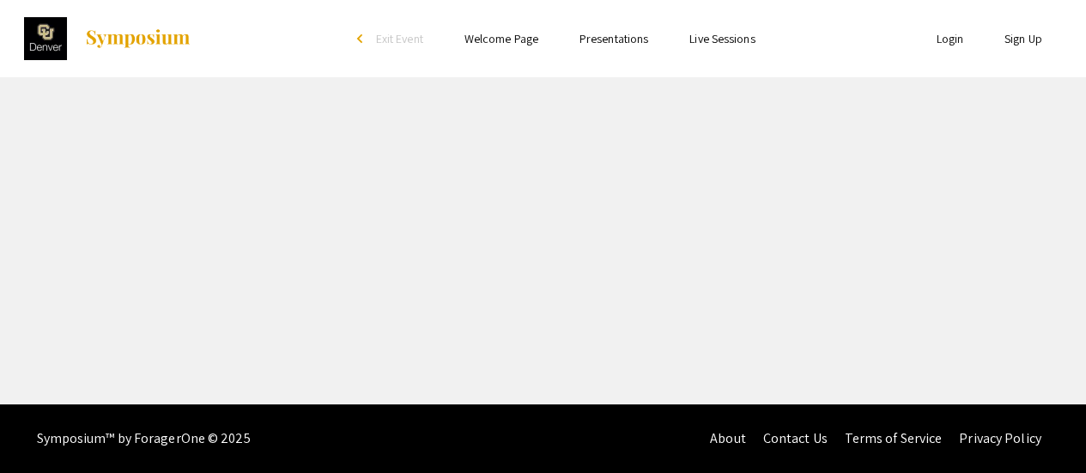
select select "custom"
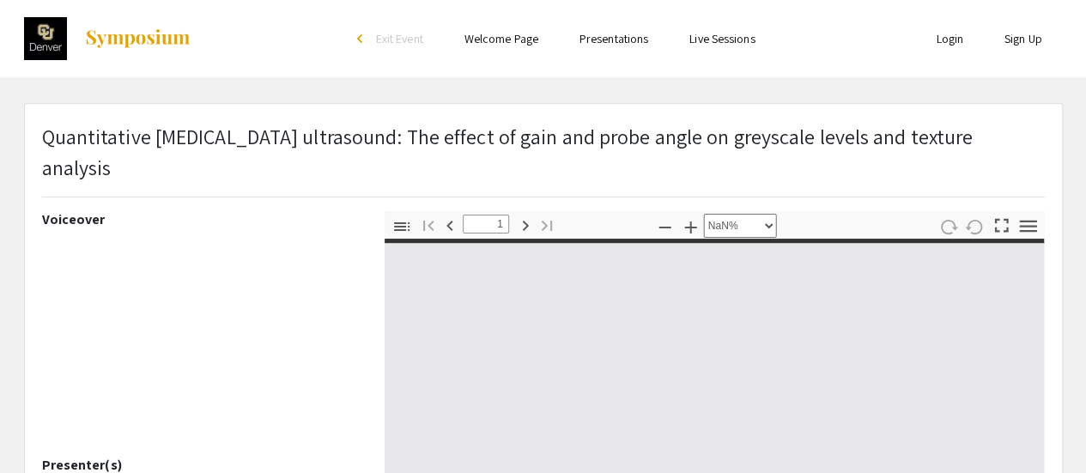
type input "0"
select select "custom"
type input "1"
select select "auto"
type input "Page 1"
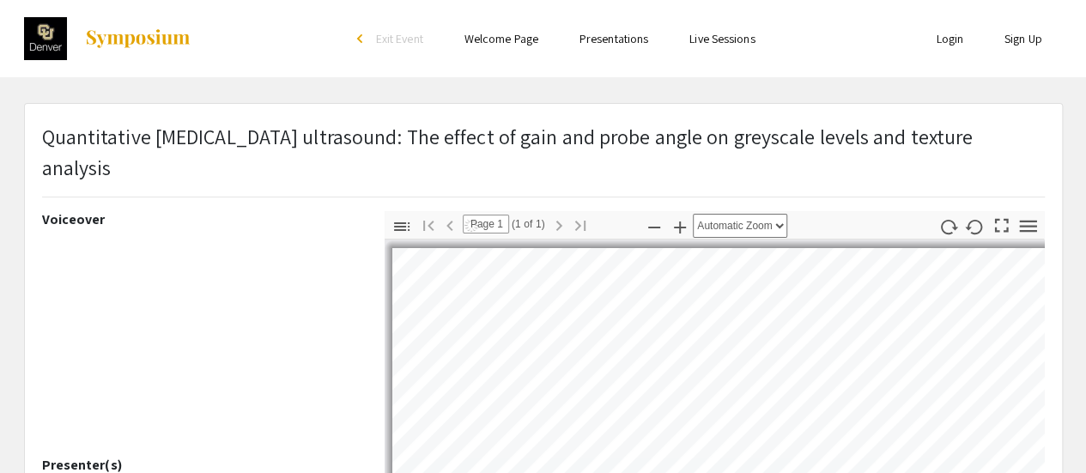
click at [379, 139] on span "Quantitative [MEDICAL_DATA] ultrasound: The effect of gain and probe angle on g…" at bounding box center [508, 152] width 932 height 58
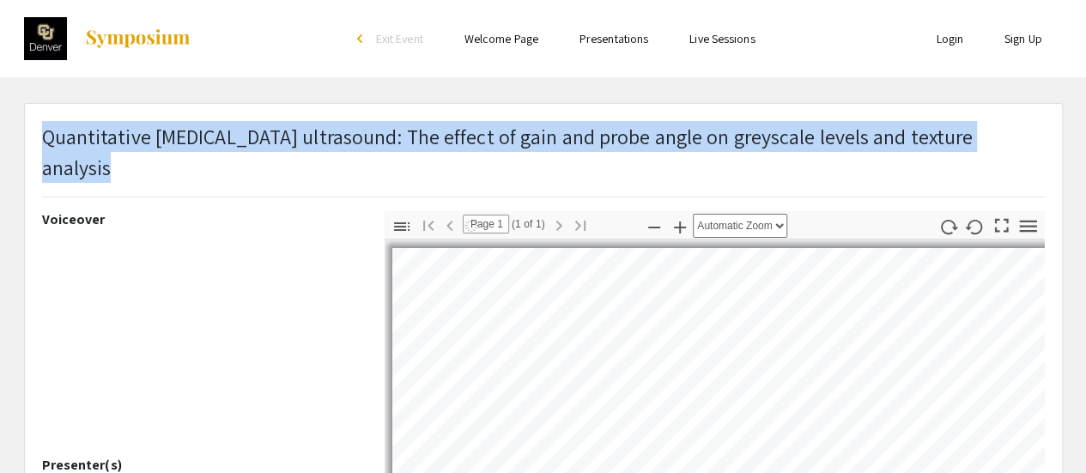
select select "auto"
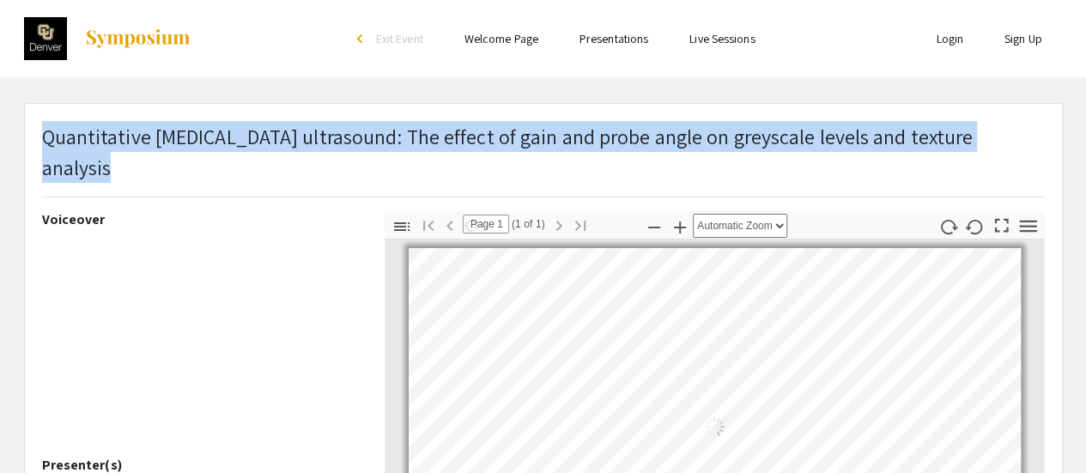
copy span "Quantitative [MEDICAL_DATA] ultrasound: The effect of gain and probe angle on g…"
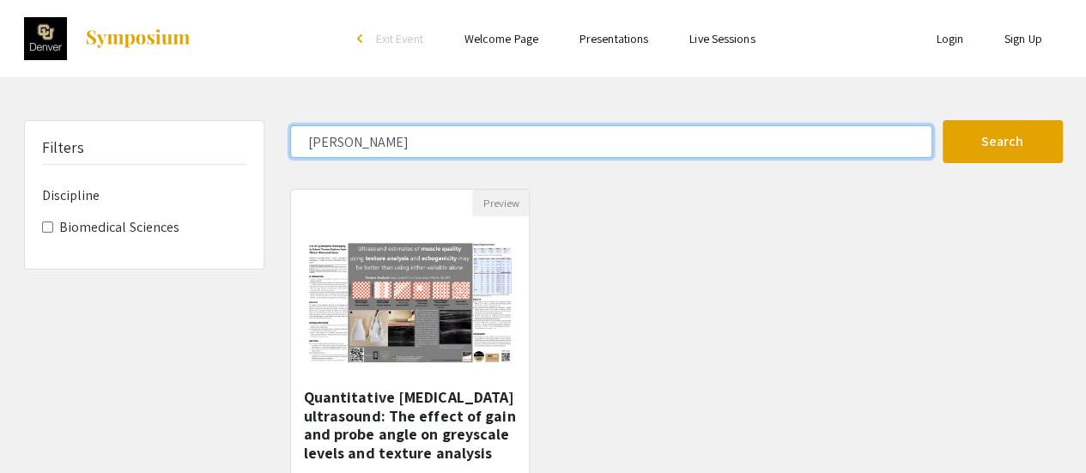
click at [324, 145] on input "[PERSON_NAME]" at bounding box center [611, 141] width 642 height 33
click at [943, 120] on button "Search" at bounding box center [1003, 141] width 120 height 43
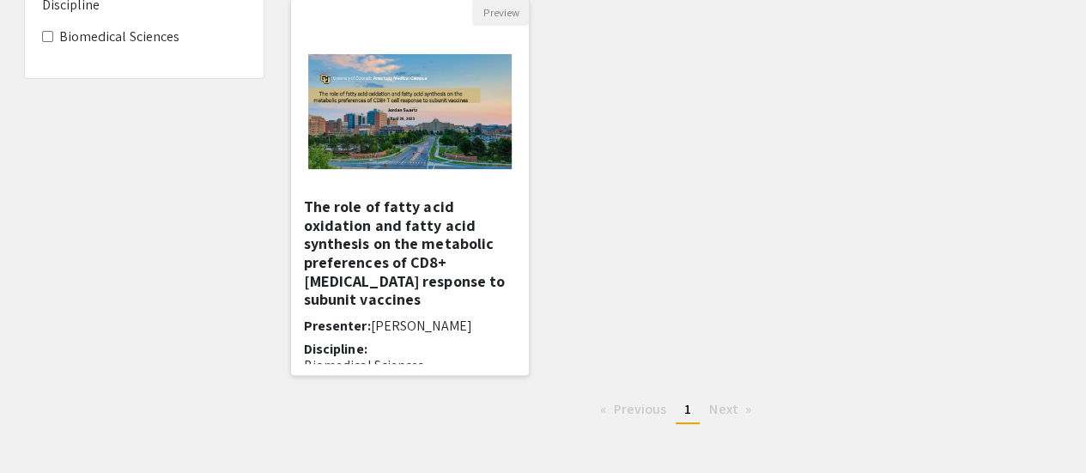
scroll to position [192, 0]
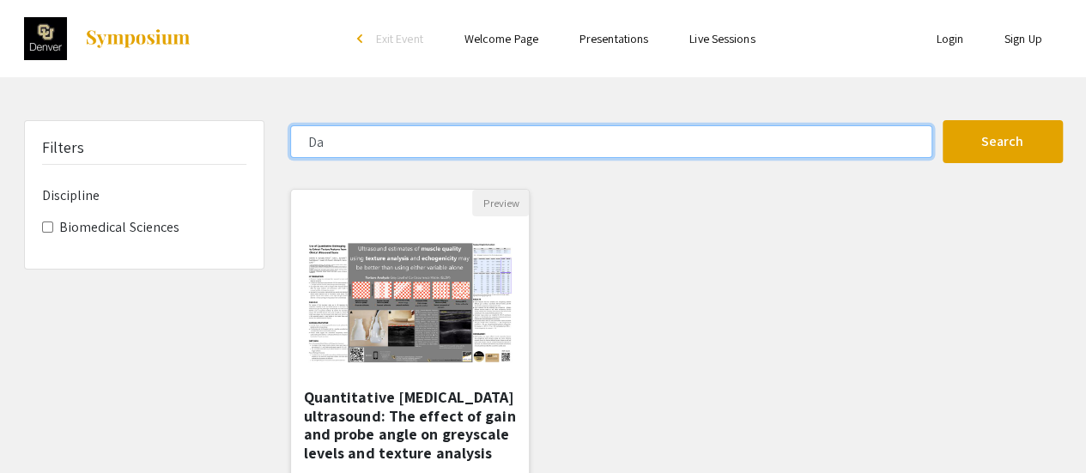
type input "D"
click at [943, 120] on button "Search" at bounding box center [1003, 141] width 120 height 43
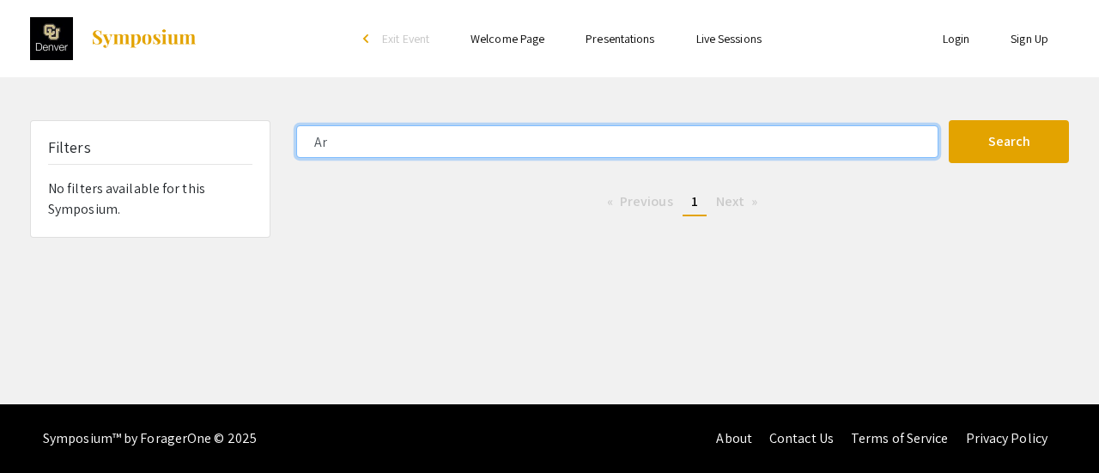
type input "A"
type input "K"
click at [949, 120] on button "Search" at bounding box center [1009, 141] width 120 height 43
type input "H"
click at [949, 120] on button "Search" at bounding box center [1009, 141] width 120 height 43
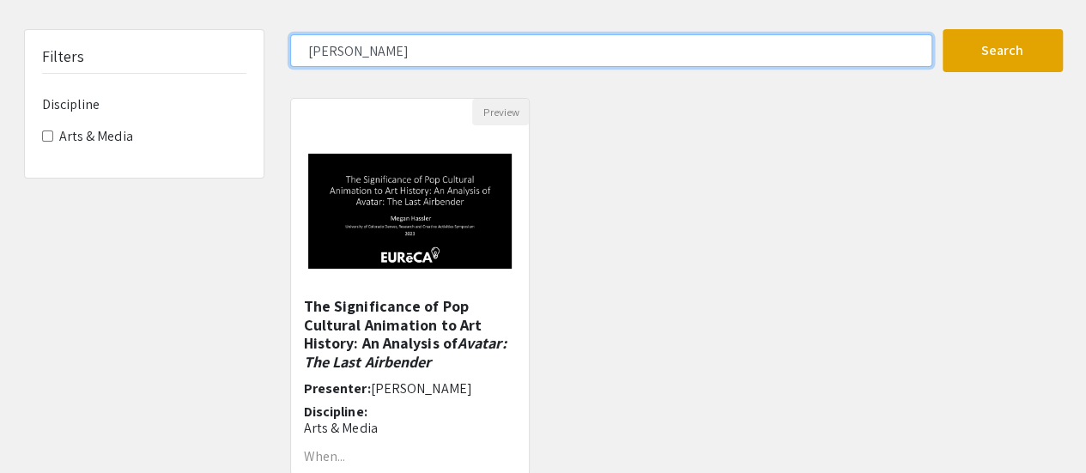
scroll to position [90, 0]
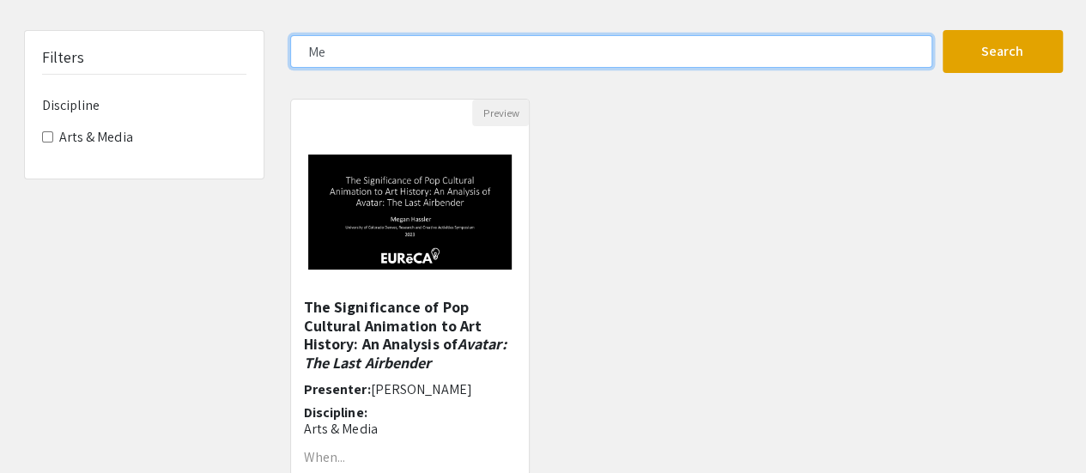
type input "M"
click at [943, 30] on button "Search" at bounding box center [1003, 51] width 120 height 43
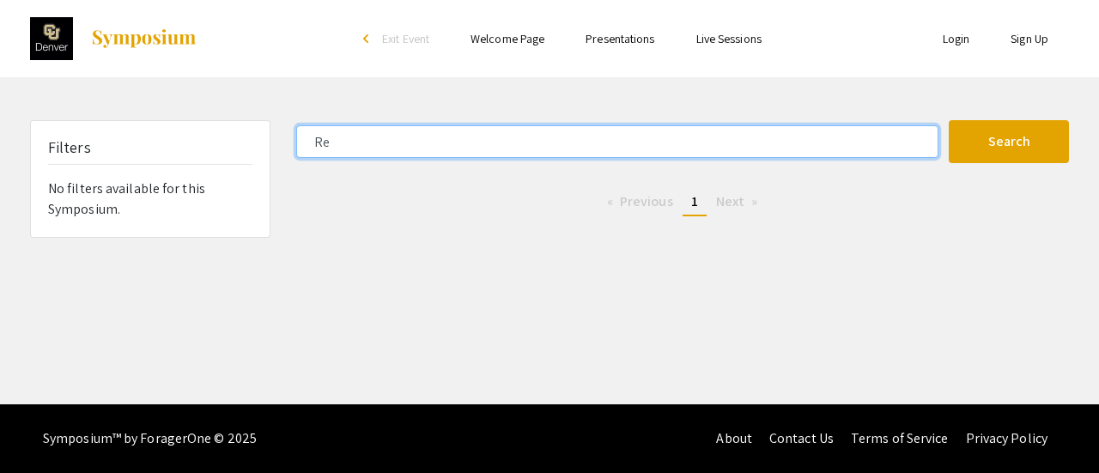
type input "R"
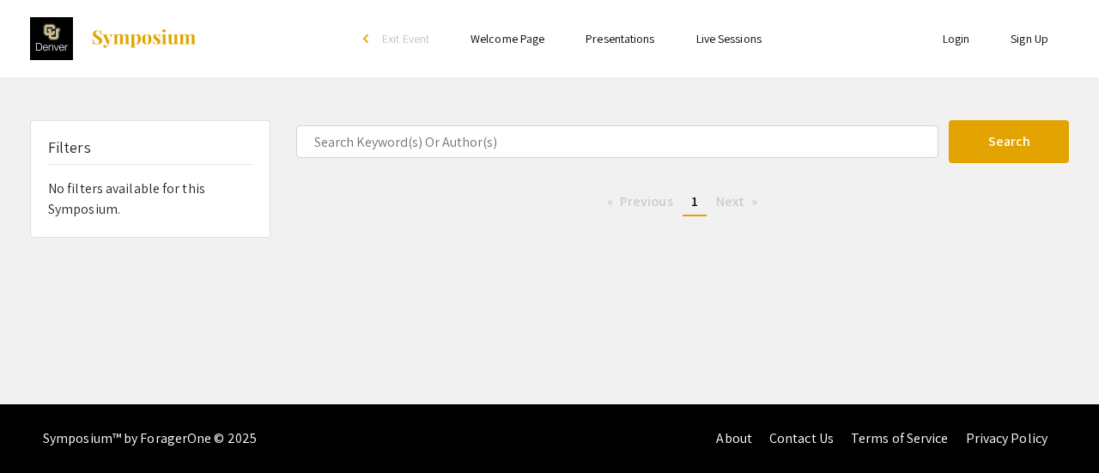
click at [520, 85] on div "Skip navigation arrow_back_ios Exit Event Welcome Page Presentations Live Sessi…" at bounding box center [549, 202] width 1099 height 405
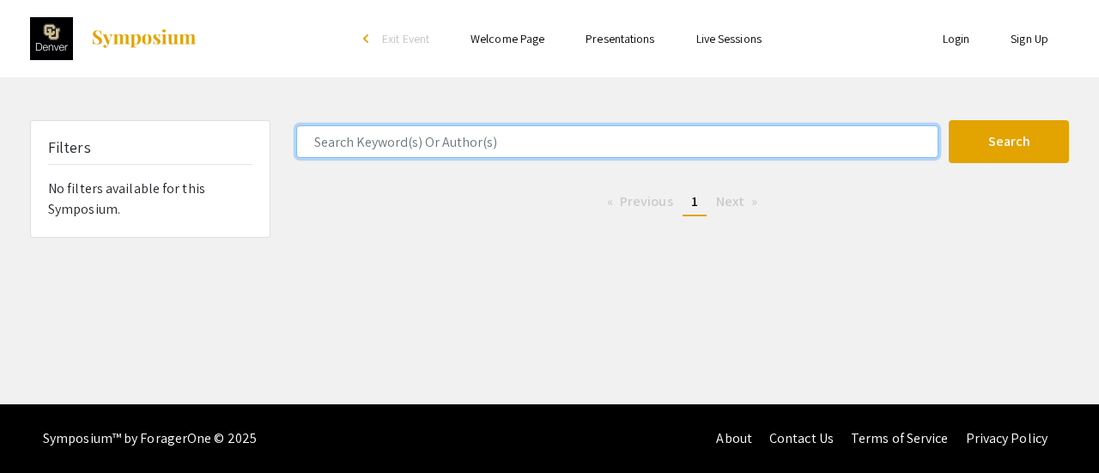
click at [440, 143] on input "Search Keyword(s) Or Author(s)" at bounding box center [617, 141] width 642 height 33
click at [949, 120] on button "Search" at bounding box center [1009, 141] width 120 height 43
type input "D"
click at [949, 120] on button "Search" at bounding box center [1009, 141] width 120 height 43
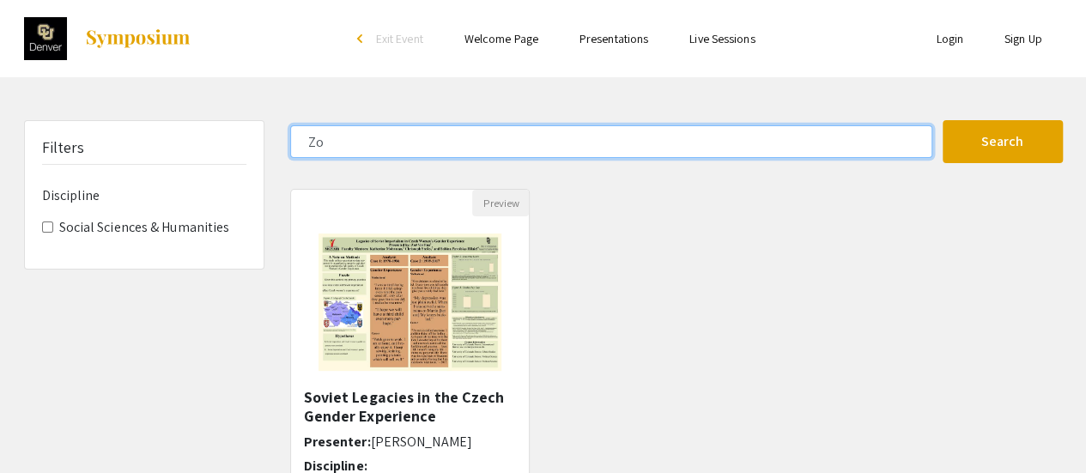
type input "Z"
click at [943, 120] on button "Search" at bounding box center [1003, 141] width 120 height 43
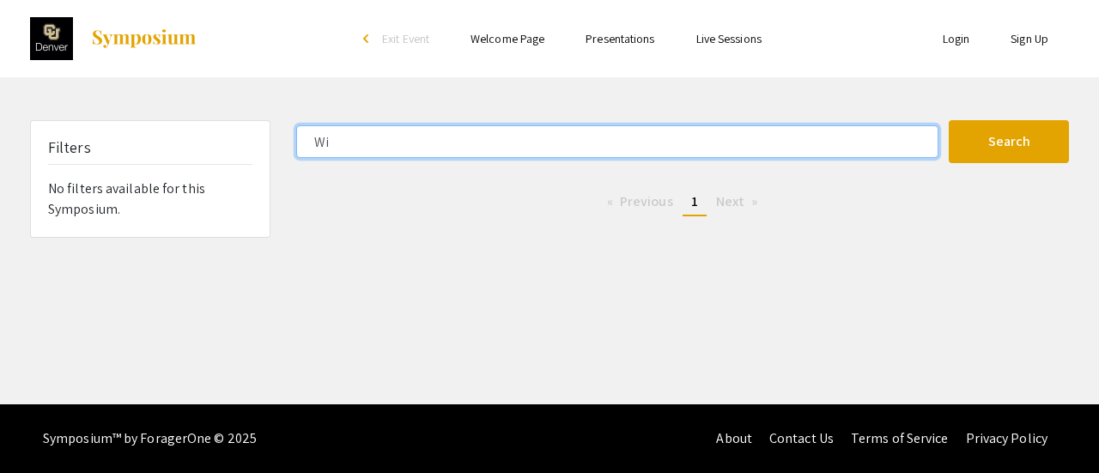
type input "W"
click at [949, 120] on button "Search" at bounding box center [1009, 141] width 120 height 43
type input "L"
type input "[PERSON_NAME]"
click at [949, 120] on button "Search" at bounding box center [1009, 141] width 120 height 43
